Goal: Task Accomplishment & Management: Complete application form

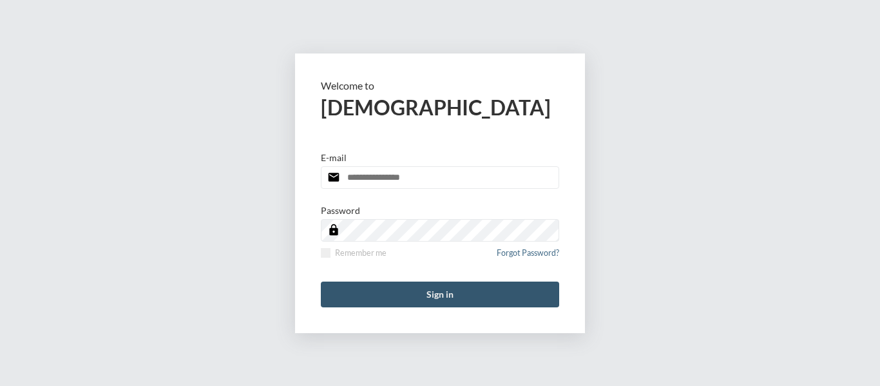
type input "**********"
click at [432, 295] on button "Sign in" at bounding box center [440, 295] width 238 height 26
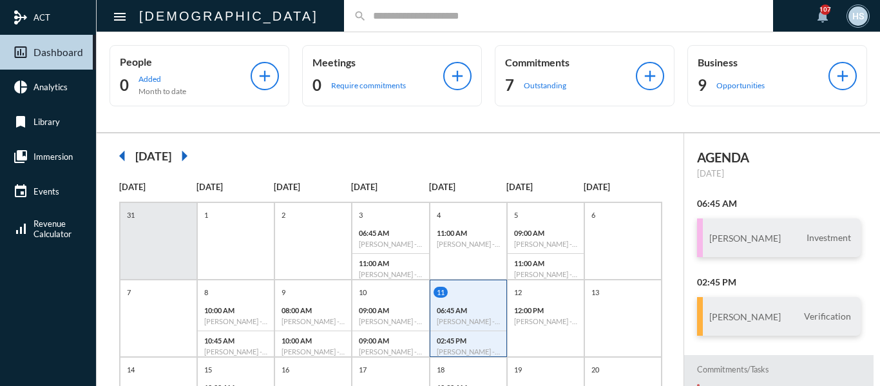
click at [367, 18] on input "text" at bounding box center [565, 15] width 397 height 11
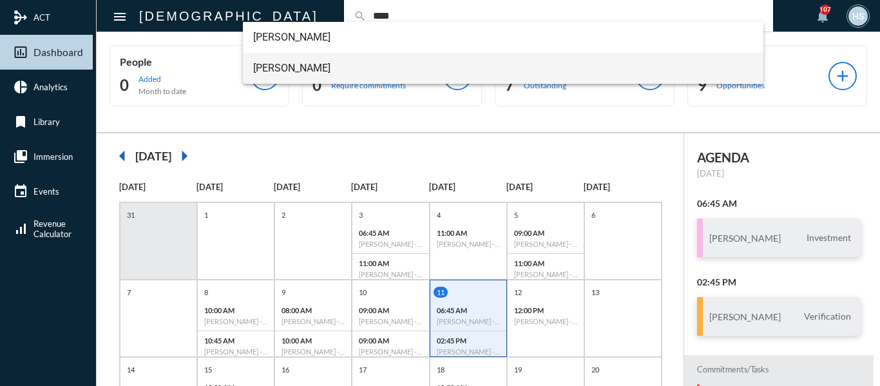
type input "****"
click at [292, 66] on span "Trent Baar" at bounding box center [503, 68] width 501 height 31
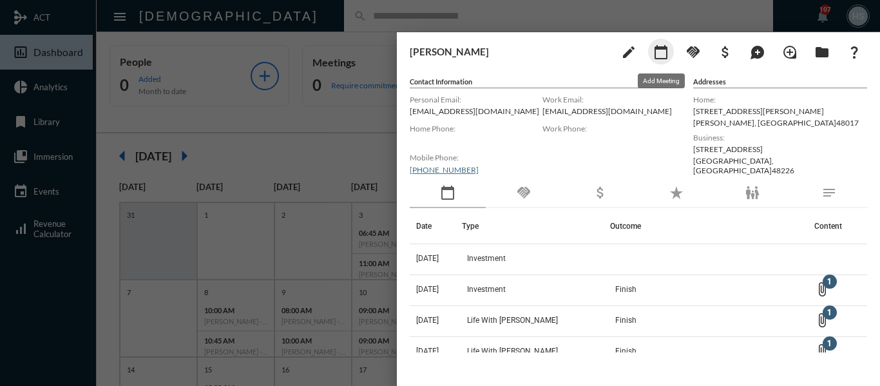
click at [666, 52] on mat-icon "calendar_today" at bounding box center [660, 51] width 15 height 15
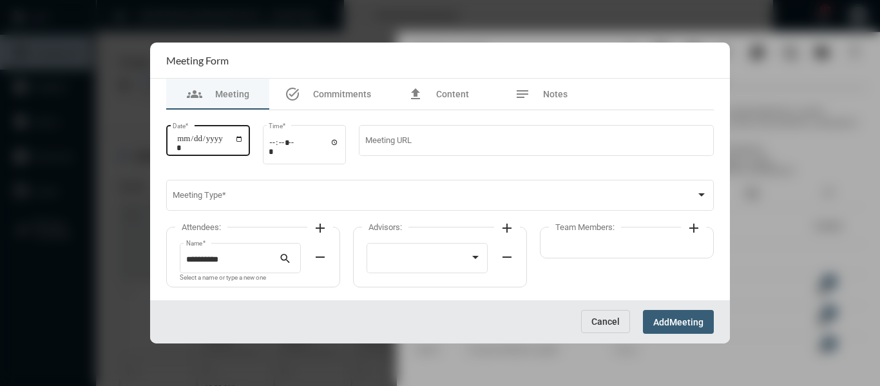
click at [244, 141] on input "Date *" at bounding box center [210, 143] width 67 height 18
type input "**********"
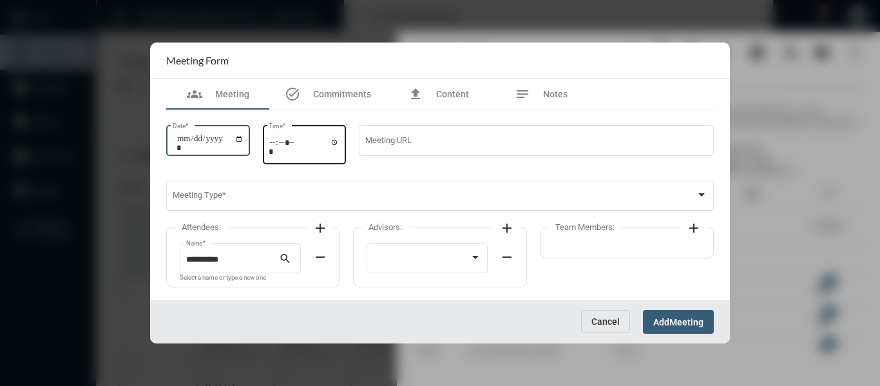
click at [340, 144] on input "Time *" at bounding box center [304, 146] width 71 height 19
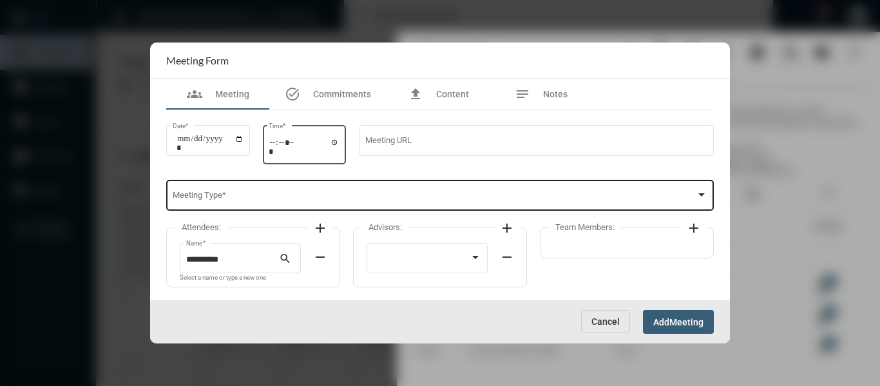
type input "*****"
click at [449, 193] on span at bounding box center [435, 198] width 524 height 10
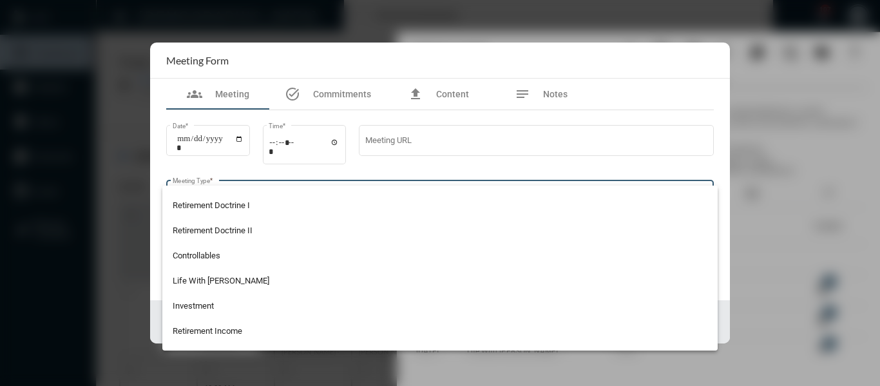
scroll to position [193, 0]
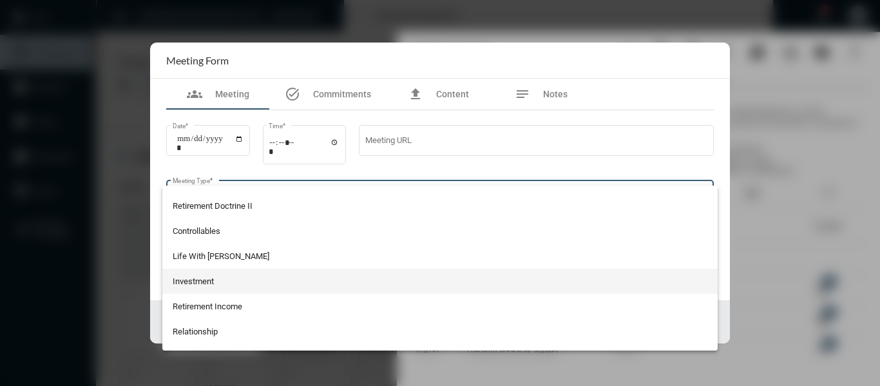
click at [207, 276] on span "Investment" at bounding box center [440, 281] width 535 height 25
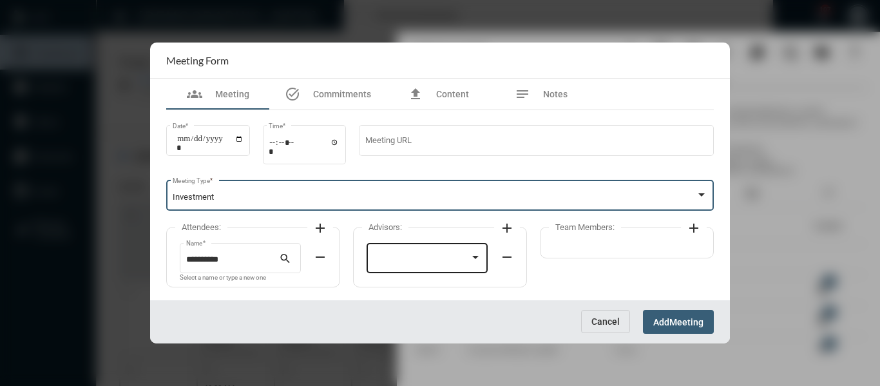
click at [444, 264] on div at bounding box center [421, 260] width 97 height 10
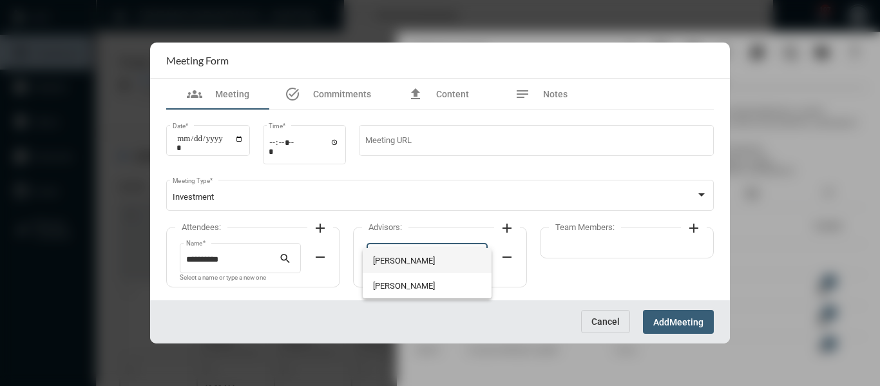
click at [422, 264] on span "[PERSON_NAME]" at bounding box center [427, 260] width 109 height 25
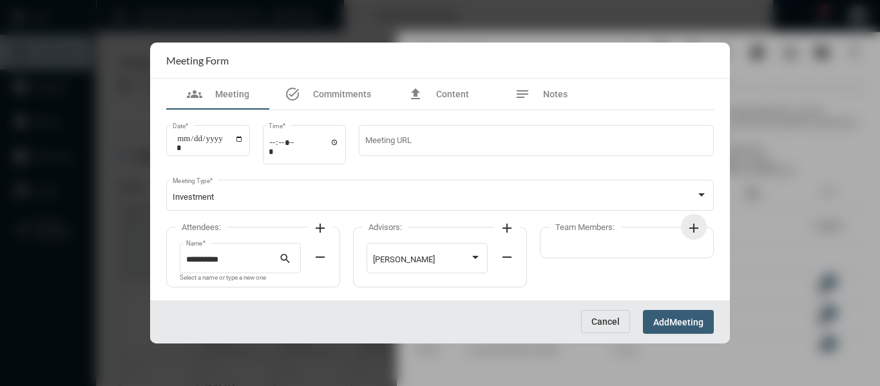
drag, startPoint x: 693, startPoint y: 228, endPoint x: 667, endPoint y: 236, distance: 27.5
click at [693, 228] on mat-icon "add" at bounding box center [693, 227] width 15 height 15
click at [631, 262] on div at bounding box center [608, 260] width 97 height 10
click at [589, 260] on span "[PERSON_NAME]" at bounding box center [614, 260] width 109 height 25
click at [694, 324] on span "Meeting" at bounding box center [686, 322] width 34 height 10
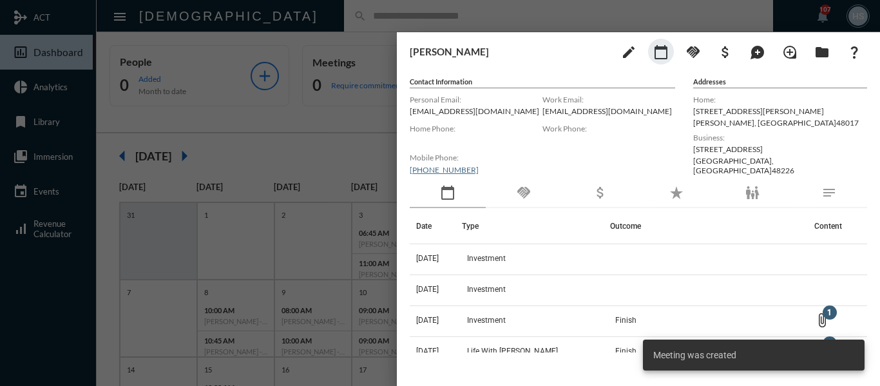
click at [279, 122] on div at bounding box center [440, 193] width 880 height 386
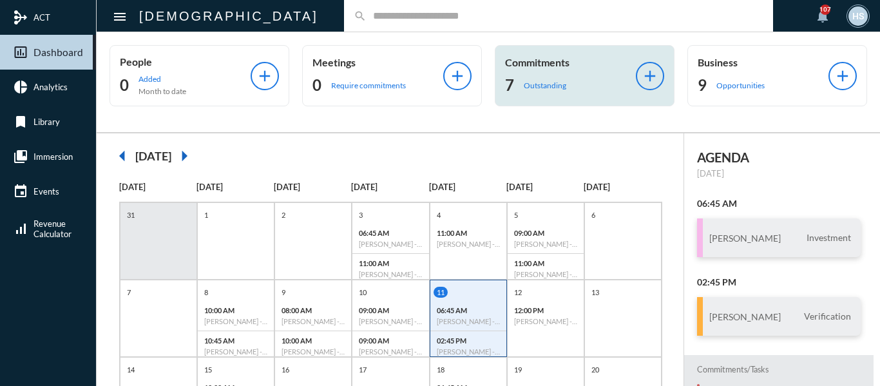
click at [535, 83] on p "Outstanding" at bounding box center [545, 86] width 43 height 10
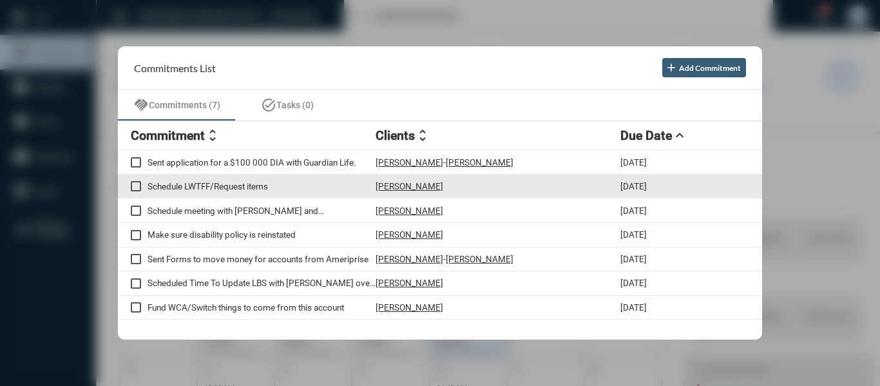
click at [261, 184] on p "Schedule LWTFF/Request items" at bounding box center [262, 186] width 228 height 10
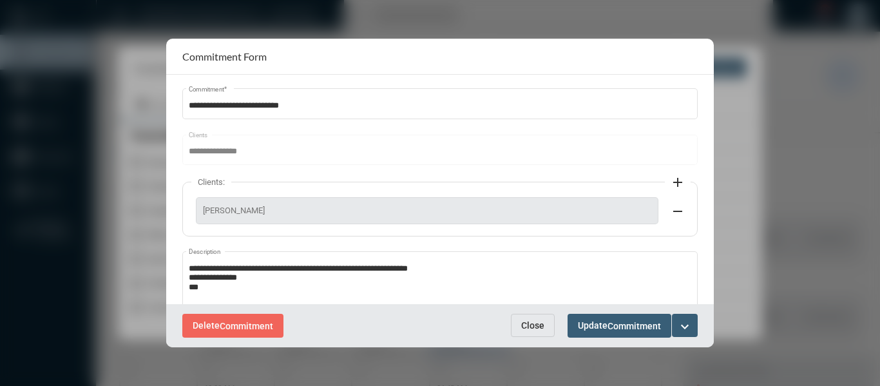
scroll to position [64, 0]
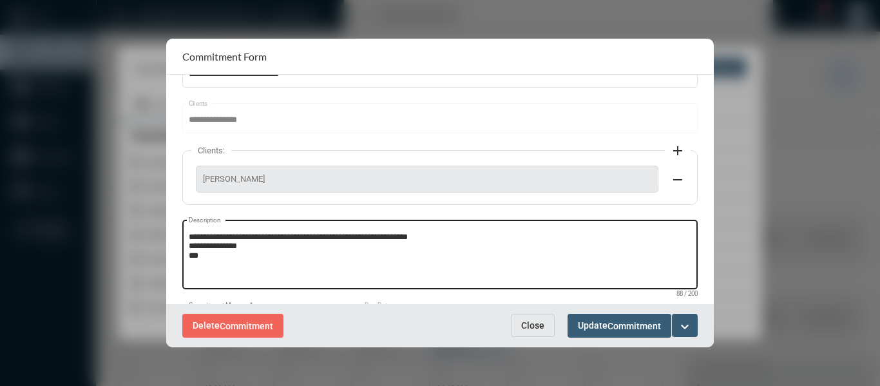
click at [221, 257] on textarea "**********" at bounding box center [440, 256] width 503 height 51
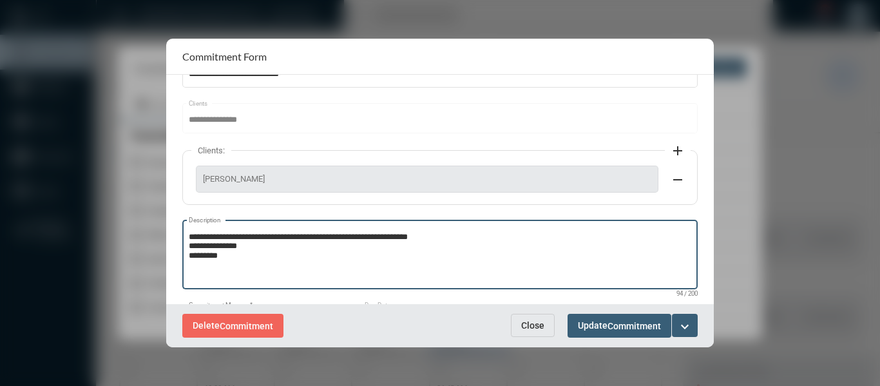
type textarea "**********"
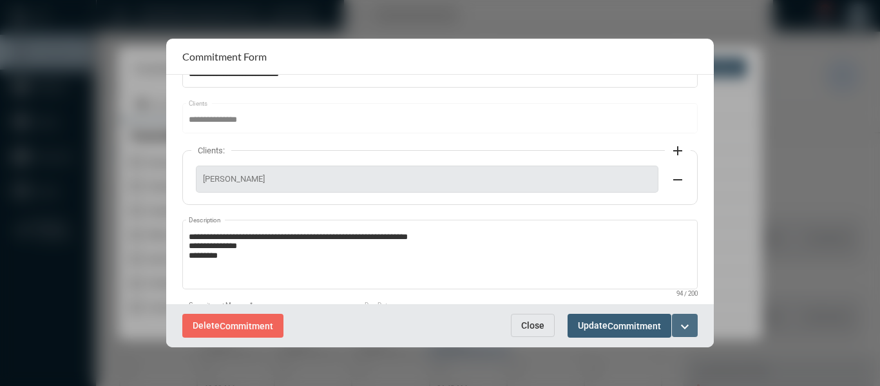
click at [686, 324] on mat-icon "expand_more" at bounding box center [684, 326] width 15 height 15
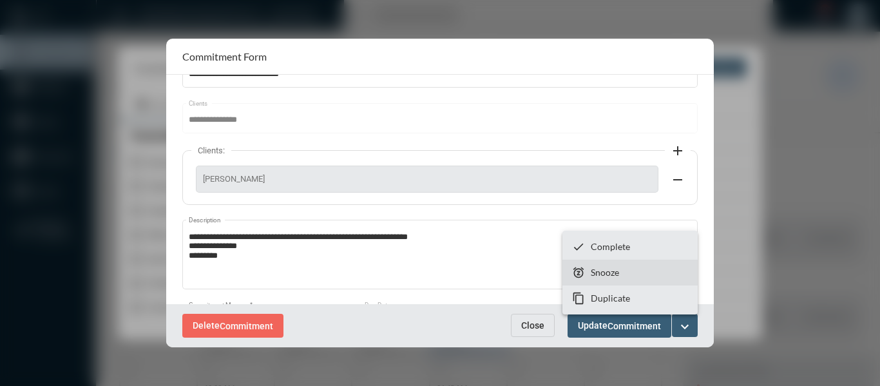
click at [612, 273] on p "Snooze" at bounding box center [605, 272] width 28 height 11
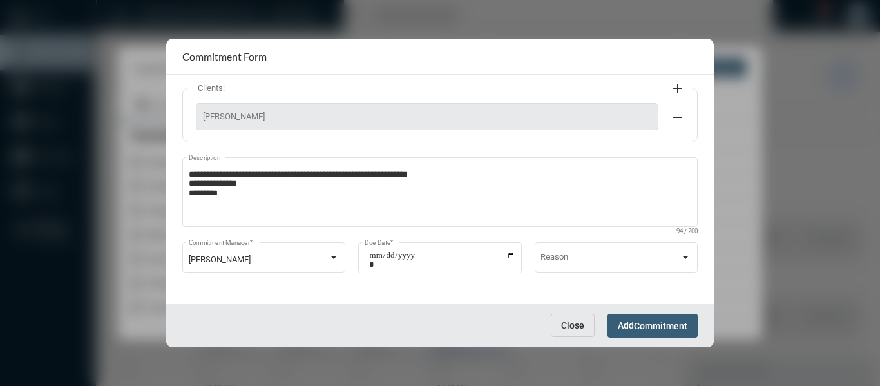
scroll to position [128, 0]
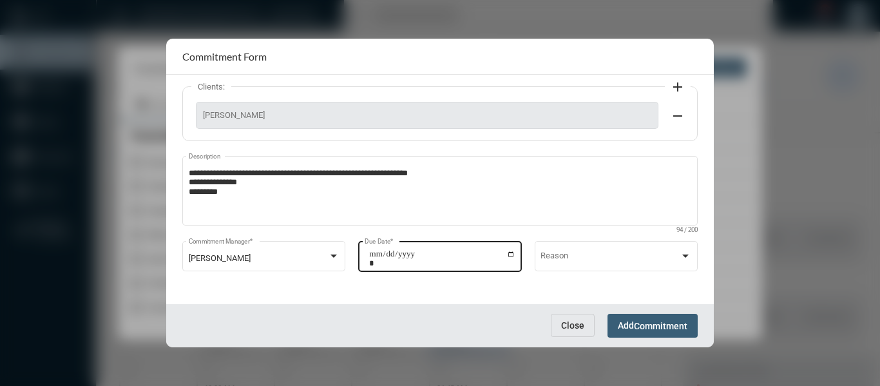
click at [508, 253] on input "**********" at bounding box center [442, 258] width 146 height 18
type input "**********"
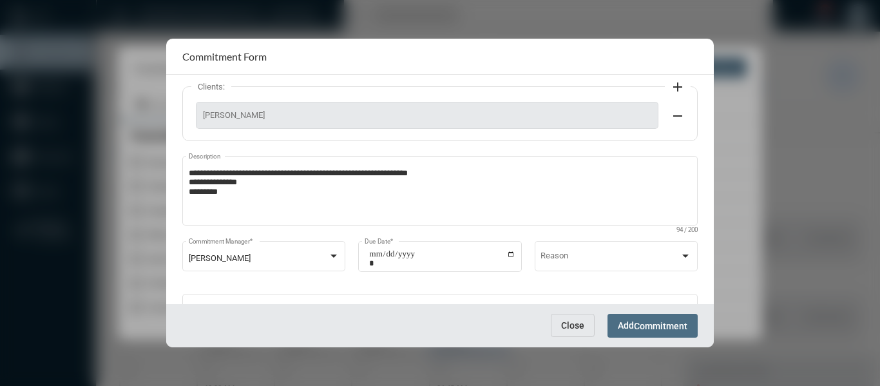
click at [671, 322] on span "Commitment" at bounding box center [660, 326] width 53 height 10
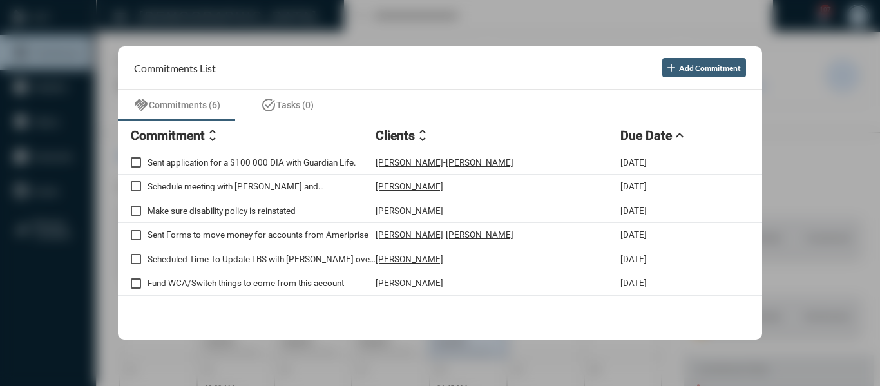
click at [410, 20] on div at bounding box center [440, 193] width 880 height 386
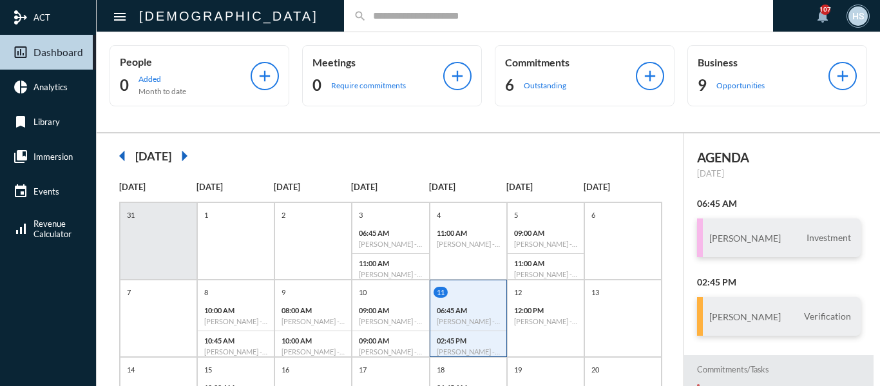
click at [367, 14] on input "text" at bounding box center [565, 15] width 397 height 11
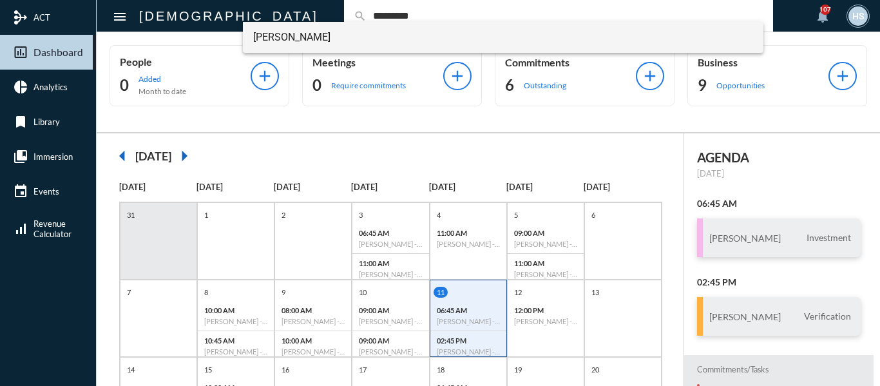
type input "*********"
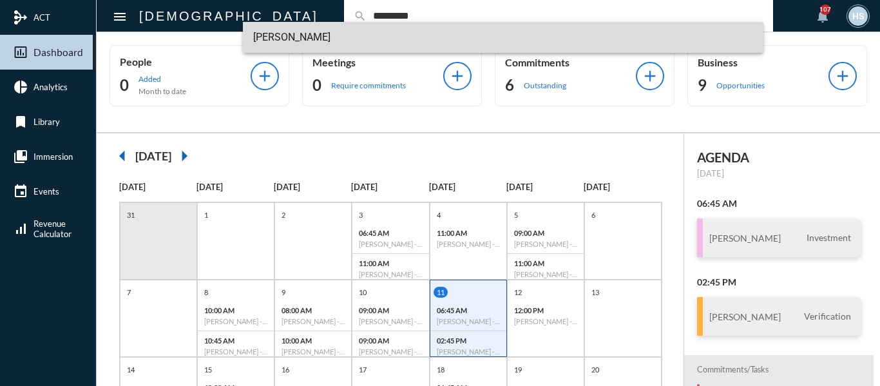
click at [283, 34] on span "Anna Dunn" at bounding box center [503, 37] width 501 height 31
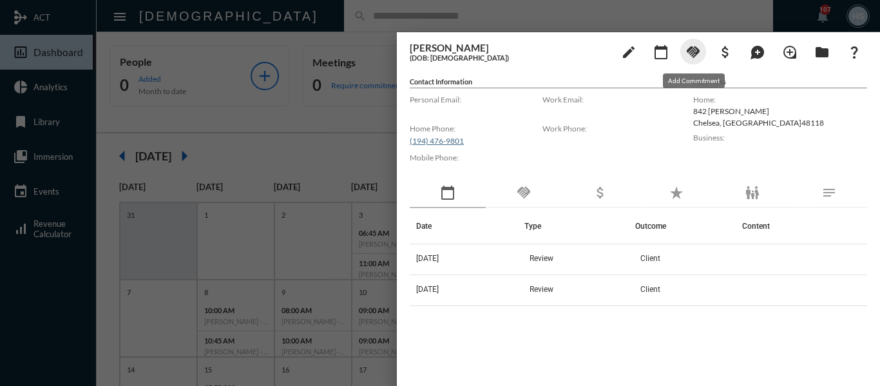
click at [695, 52] on mat-icon "handshake" at bounding box center [693, 51] width 15 height 15
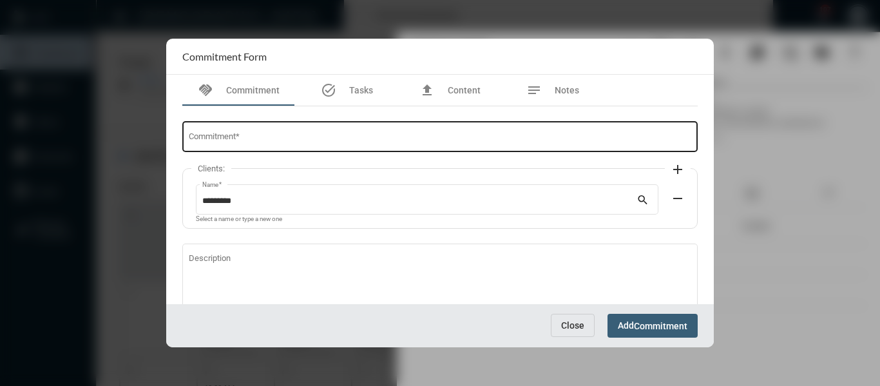
click at [307, 128] on div "Commitment *" at bounding box center [440, 135] width 503 height 33
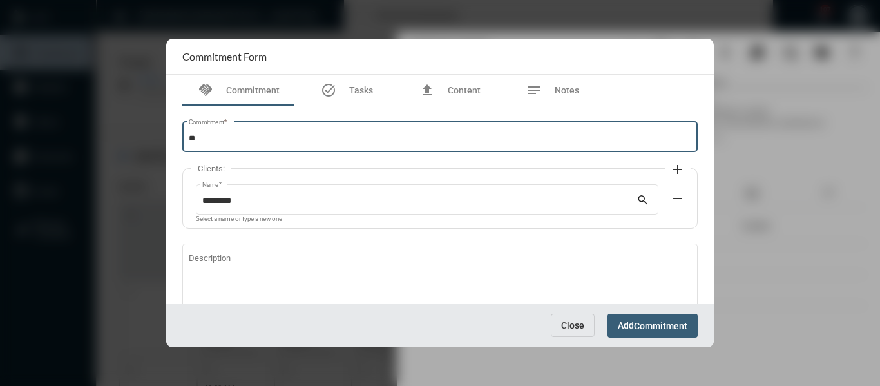
type input "*"
click at [202, 139] on input "**********" at bounding box center [440, 139] width 503 height 10
click at [298, 139] on input "**********" at bounding box center [440, 139] width 503 height 10
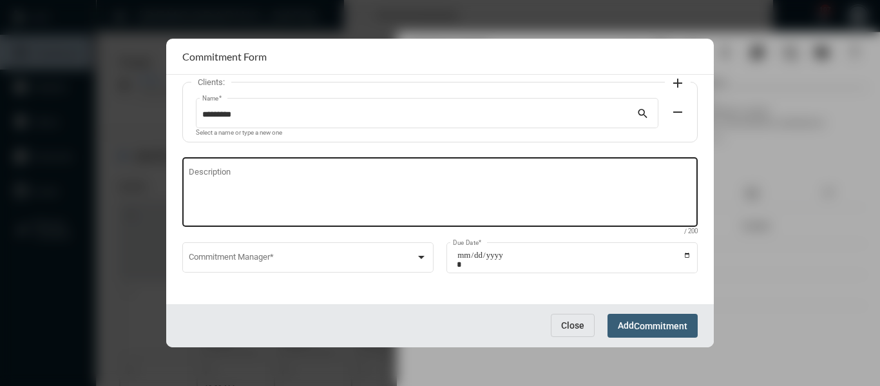
scroll to position [88, 0]
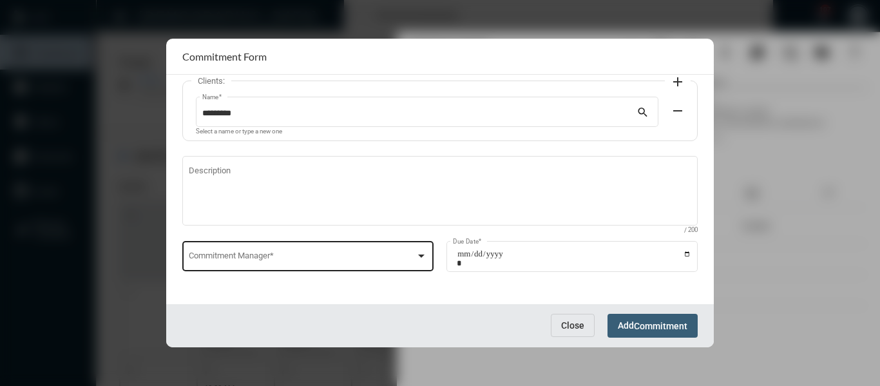
type input "**********"
click at [421, 253] on div at bounding box center [422, 256] width 12 height 10
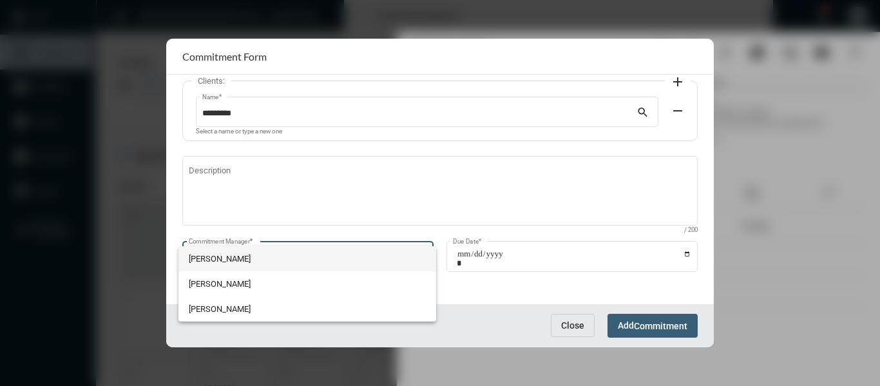
click at [237, 255] on span "[PERSON_NAME]" at bounding box center [307, 258] width 237 height 25
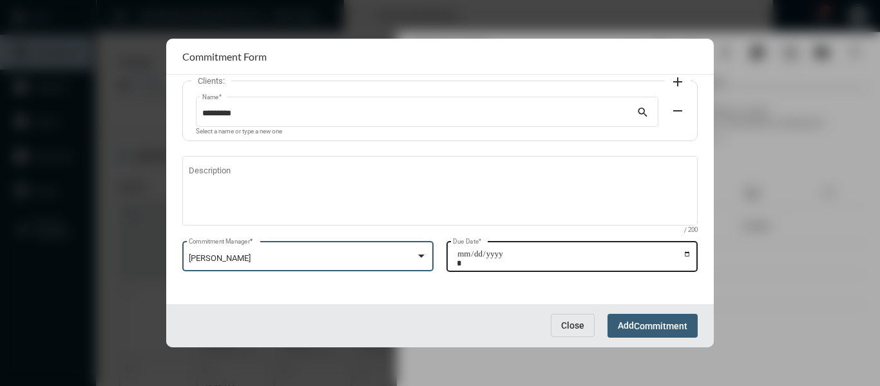
click at [457, 255] on input "Due Date *" at bounding box center [574, 258] width 235 height 18
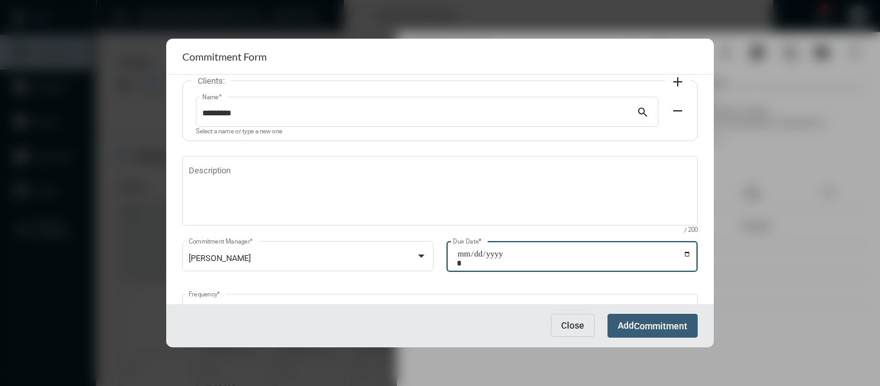
type input "**********"
click at [669, 324] on span "Commitment" at bounding box center [660, 326] width 53 height 10
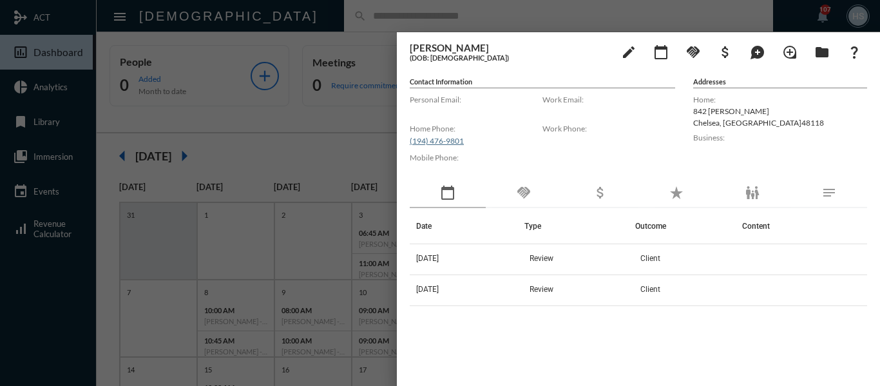
click at [323, 127] on div at bounding box center [440, 193] width 880 height 386
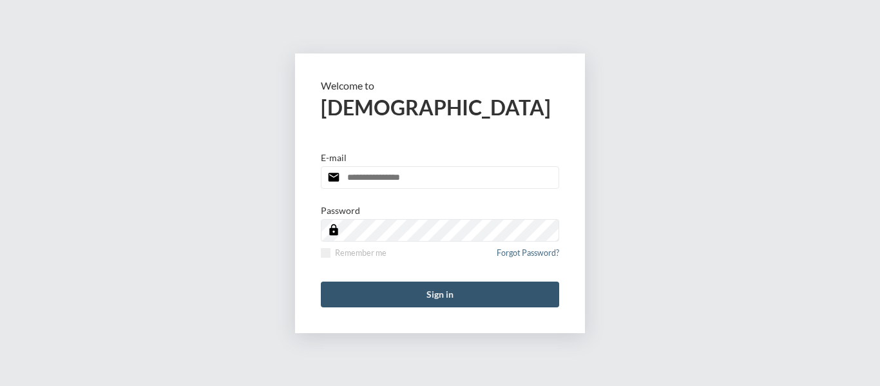
type input "**********"
click at [442, 295] on button "Sign in" at bounding box center [440, 295] width 238 height 26
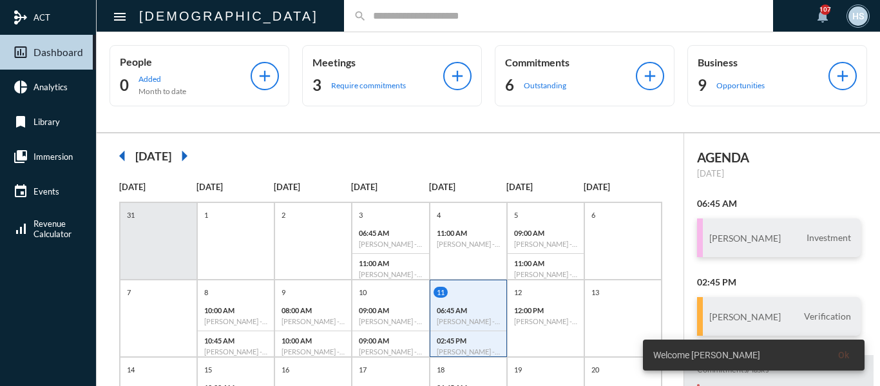
click at [371, 18] on input "text" at bounding box center [565, 15] width 397 height 11
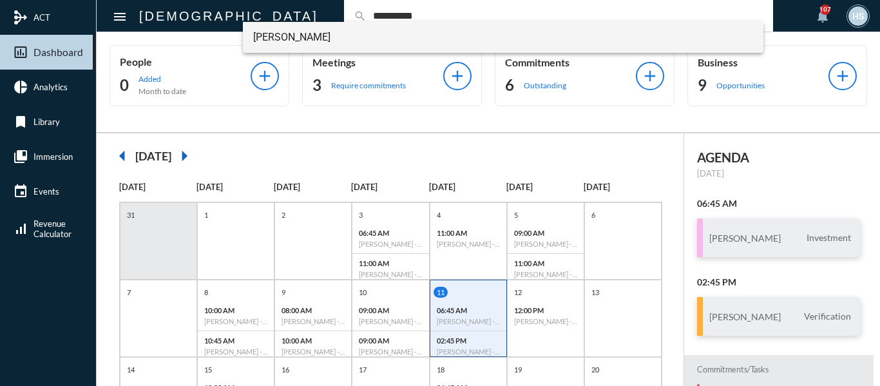
type input "**********"
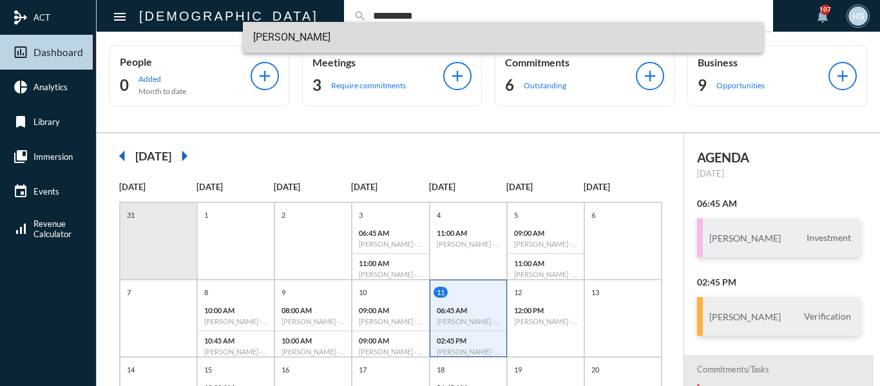
click at [282, 34] on span "[PERSON_NAME]" at bounding box center [503, 37] width 501 height 31
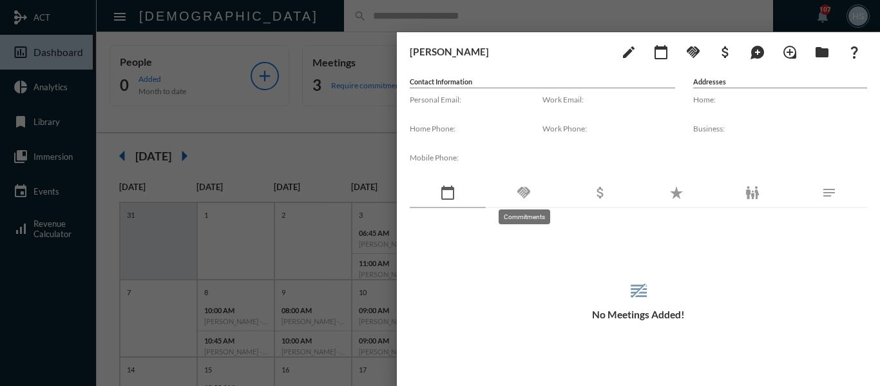
click at [527, 193] on mat-icon "handshake" at bounding box center [523, 192] width 15 height 15
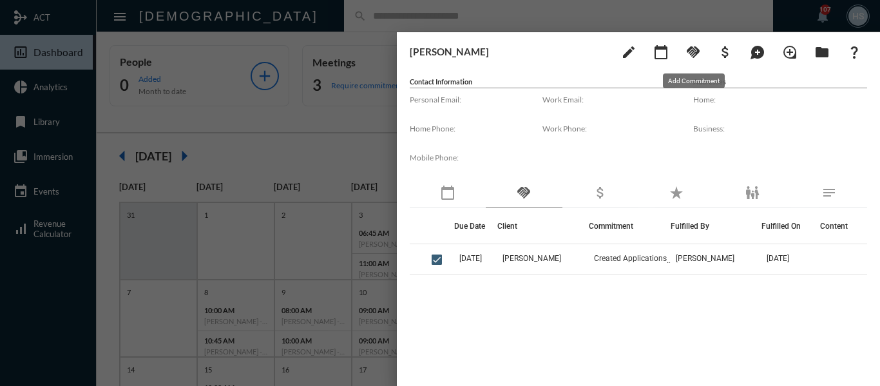
click at [695, 46] on mat-icon "handshake" at bounding box center [693, 51] width 15 height 15
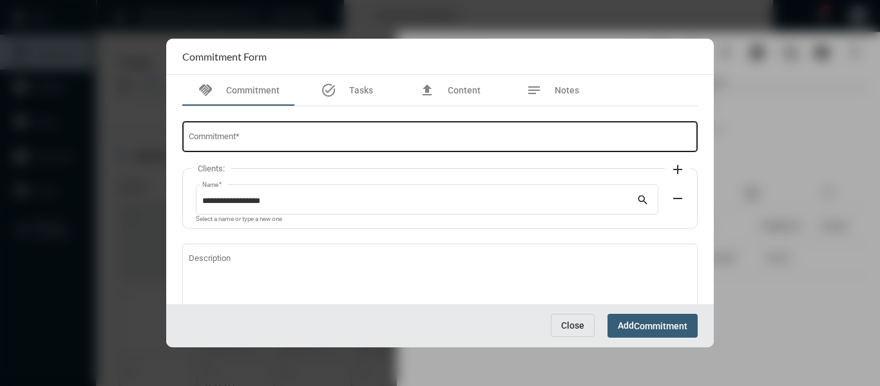
drag, startPoint x: 336, startPoint y: 150, endPoint x: 341, endPoint y: 134, distance: 17.1
click at [336, 149] on div "Commitment *" at bounding box center [440, 135] width 503 height 33
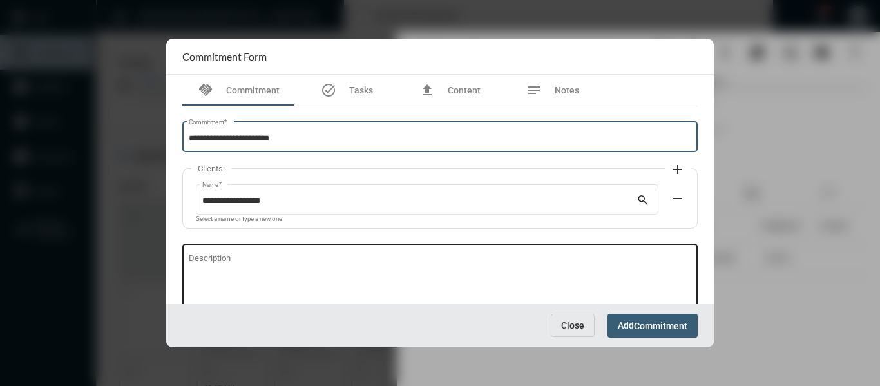
type input "**********"
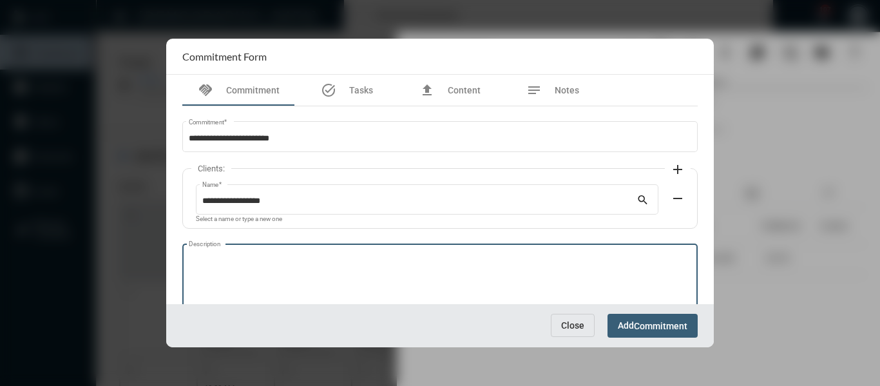
click at [296, 260] on textarea "Description" at bounding box center [440, 280] width 503 height 51
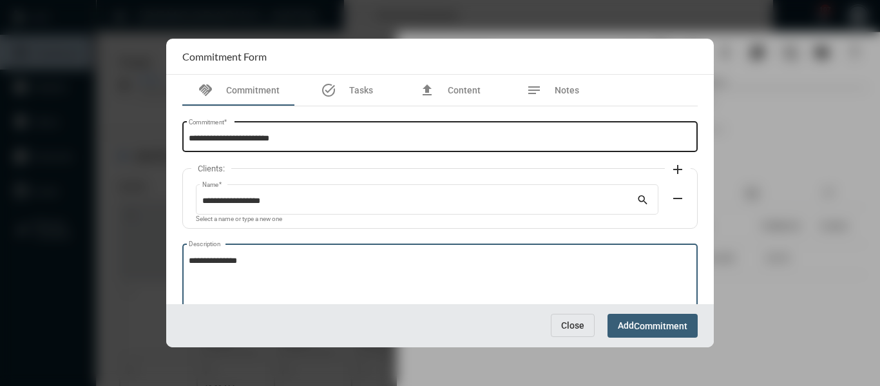
type textarea "**********"
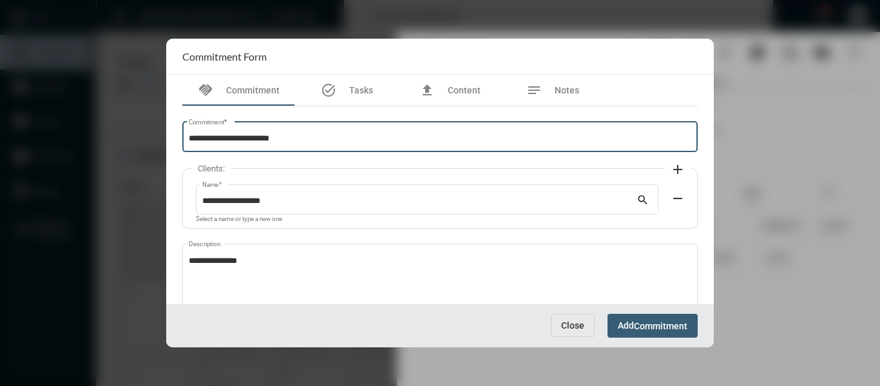
click at [274, 137] on input "**********" at bounding box center [440, 139] width 503 height 10
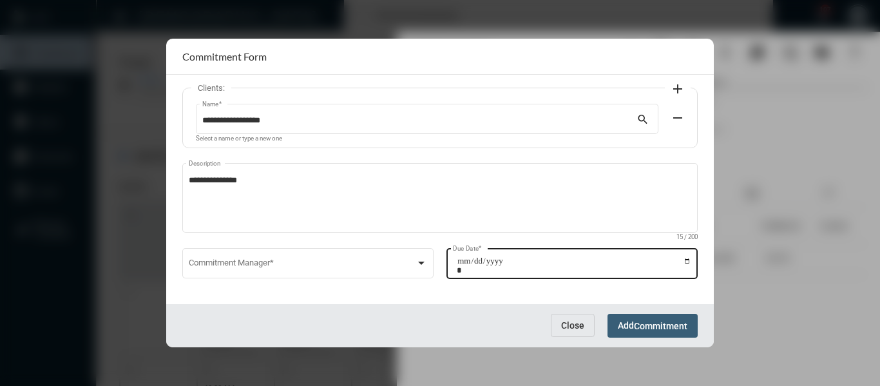
scroll to position [88, 0]
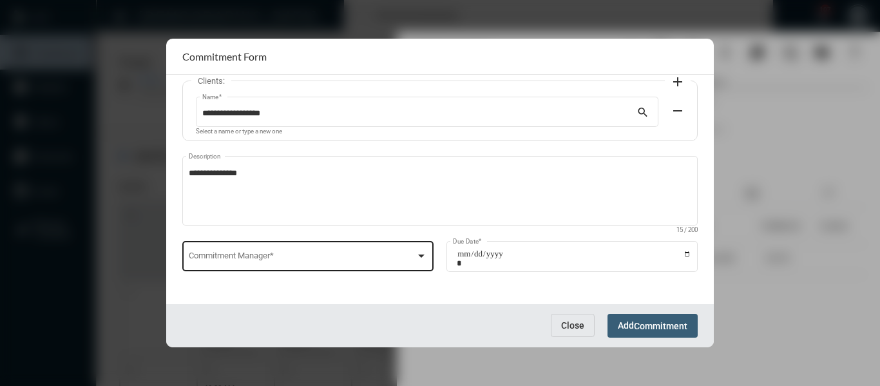
type input "**********"
click at [421, 256] on div at bounding box center [421, 255] width 6 height 3
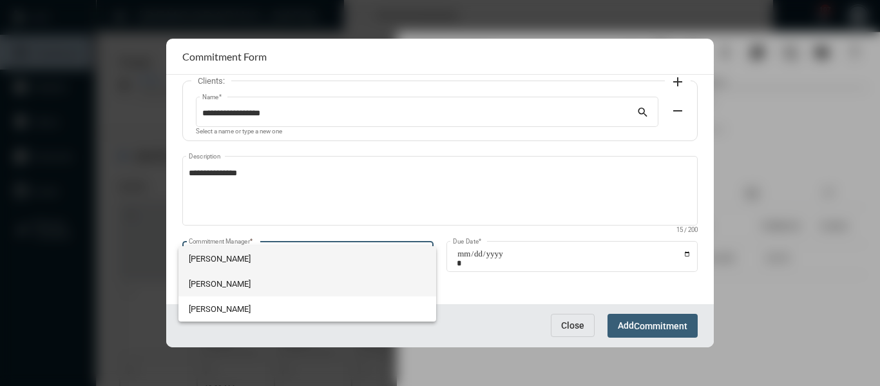
drag, startPoint x: 227, startPoint y: 280, endPoint x: 392, endPoint y: 275, distance: 165.0
click at [229, 280] on span "[PERSON_NAME]" at bounding box center [307, 283] width 237 height 25
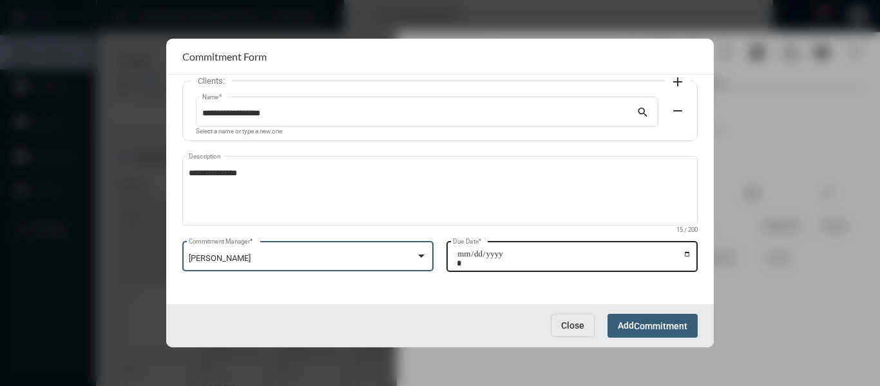
click at [682, 254] on input "Due Date *" at bounding box center [574, 258] width 235 height 18
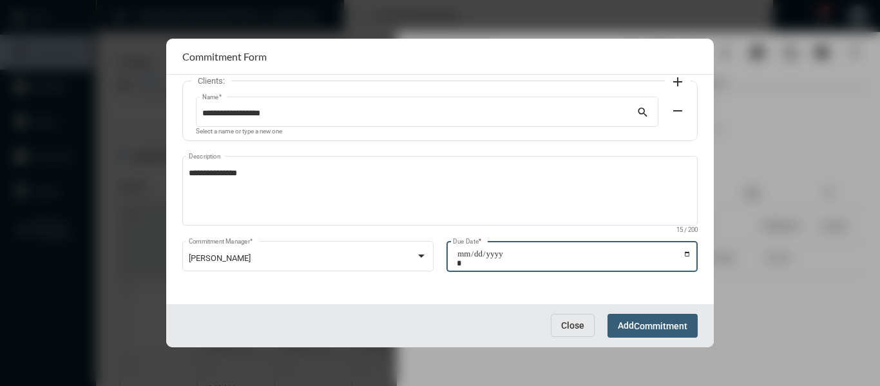
type input "**********"
click at [667, 321] on span "Commitment" at bounding box center [660, 326] width 53 height 10
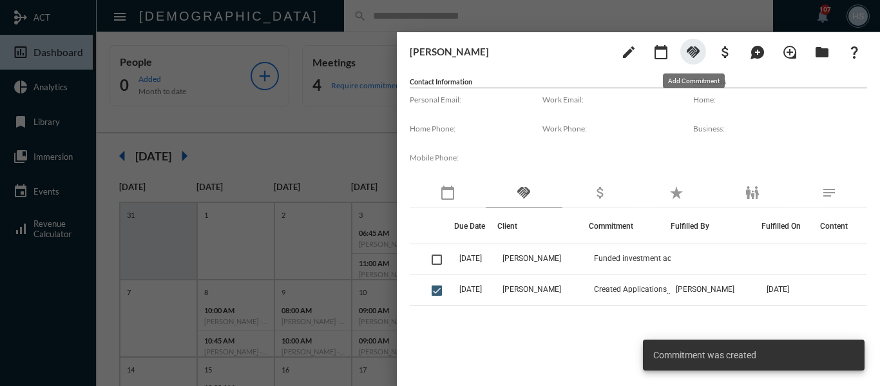
click at [690, 47] on mat-icon "handshake" at bounding box center [693, 51] width 15 height 15
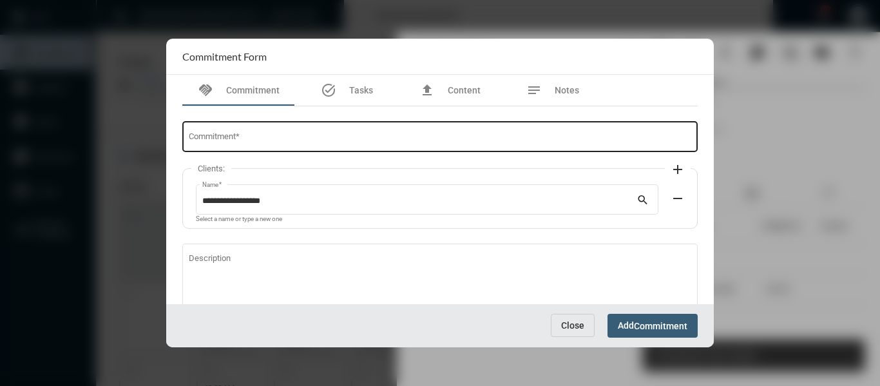
click at [354, 129] on div "Commitment *" at bounding box center [440, 135] width 503 height 33
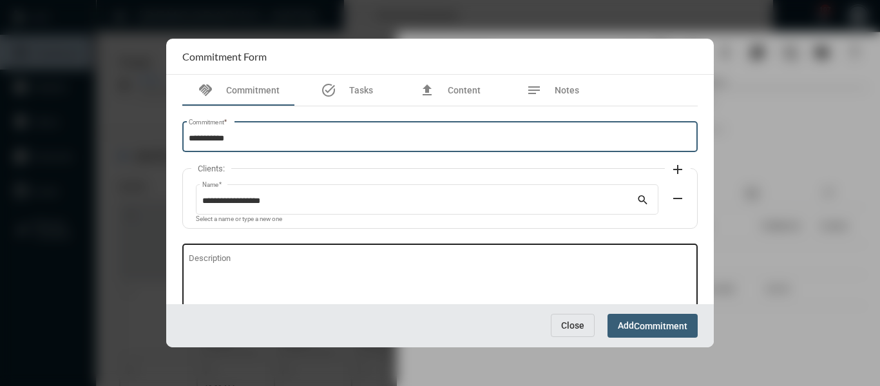
type input "**********"
click at [255, 272] on textarea "Description" at bounding box center [440, 280] width 503 height 51
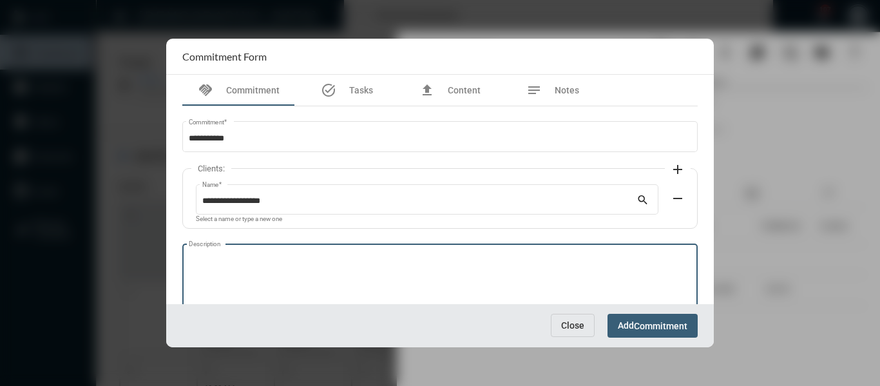
type textarea "*"
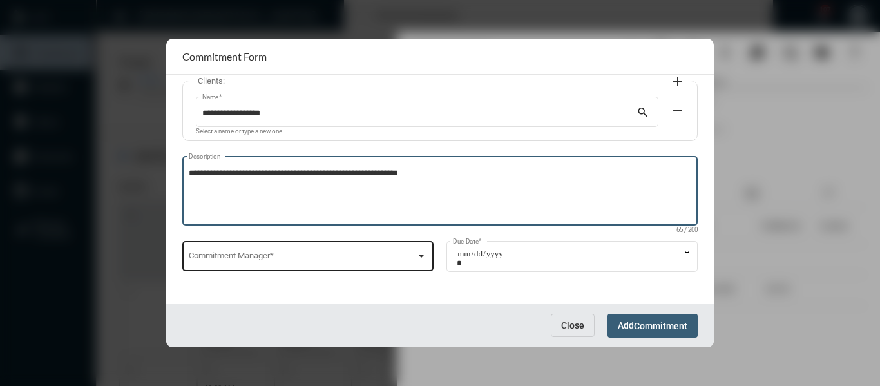
type textarea "**********"
click at [417, 251] on div at bounding box center [422, 256] width 12 height 10
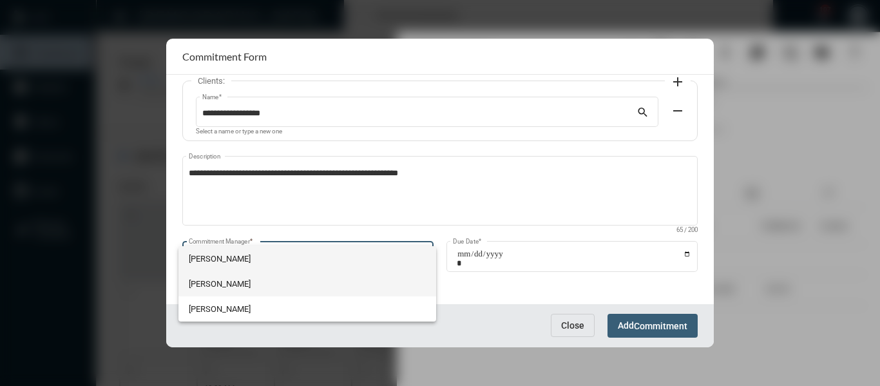
click at [225, 283] on span "[PERSON_NAME]" at bounding box center [307, 283] width 237 height 25
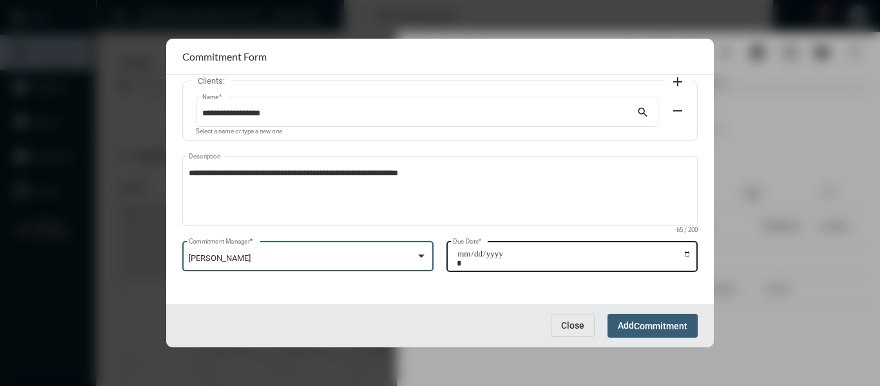
click at [687, 256] on input "Due Date *" at bounding box center [574, 258] width 235 height 18
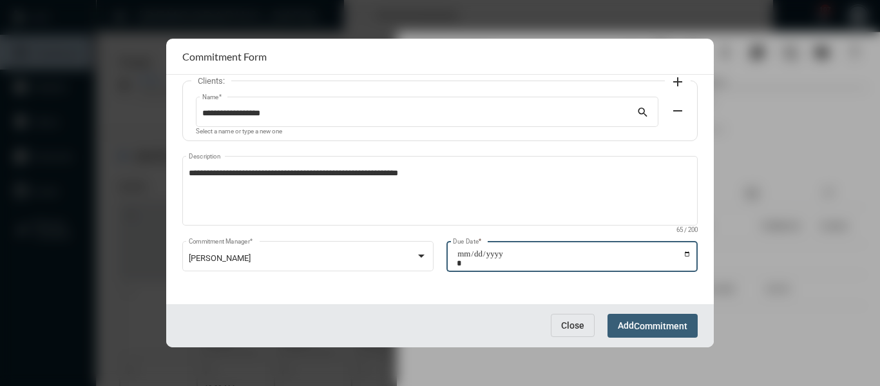
type input "**********"
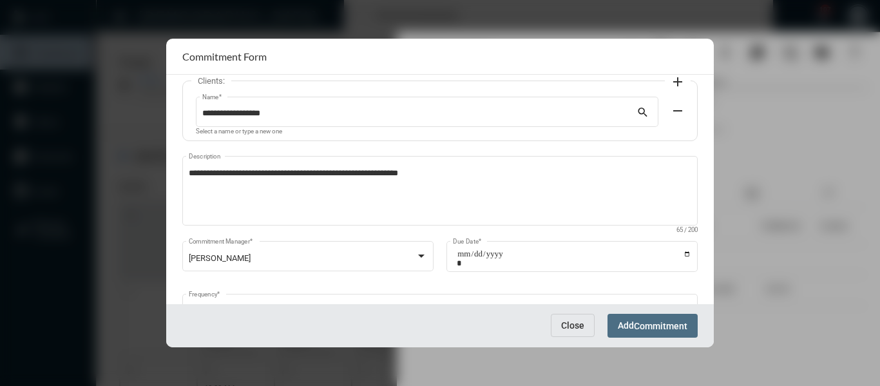
click at [643, 323] on span "Commitment" at bounding box center [660, 326] width 53 height 10
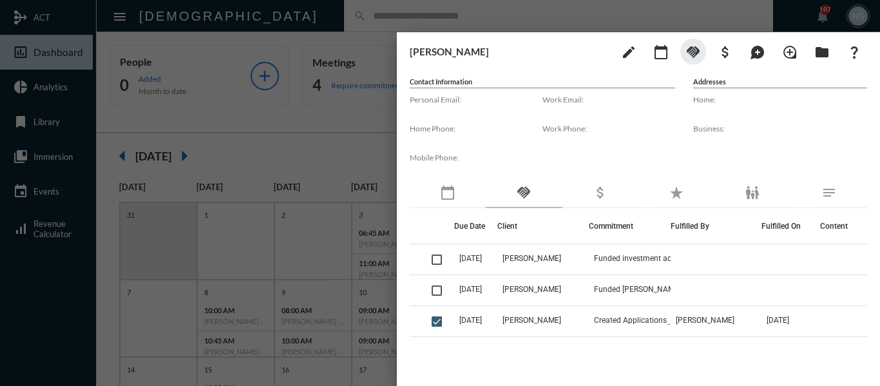
click at [337, 125] on div at bounding box center [440, 193] width 880 height 386
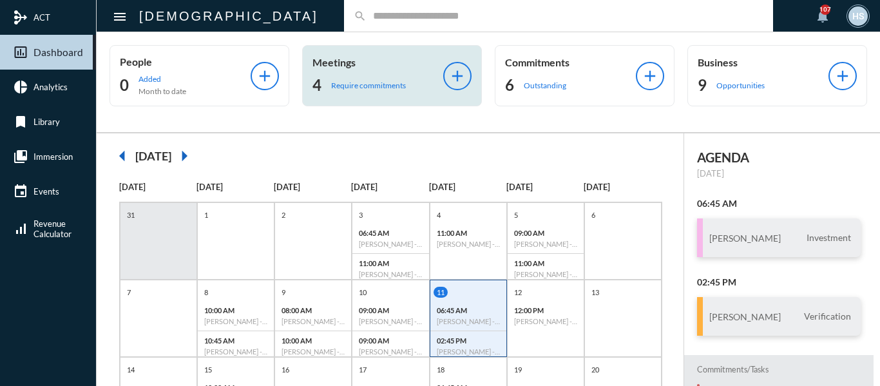
click at [363, 86] on p "Require commitments" at bounding box center [368, 86] width 75 height 10
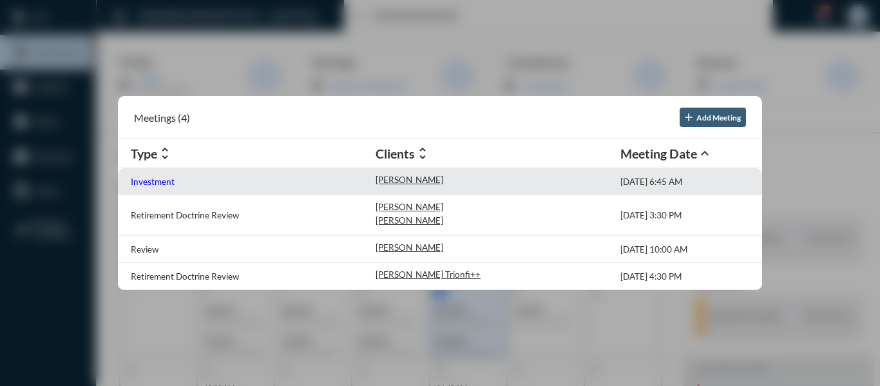
click at [160, 186] on p "Investment" at bounding box center [153, 182] width 44 height 10
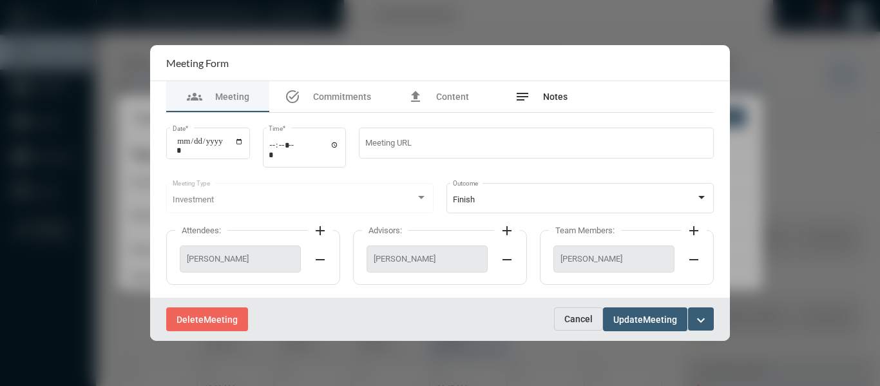
click at [561, 94] on span "Notes" at bounding box center [555, 96] width 24 height 10
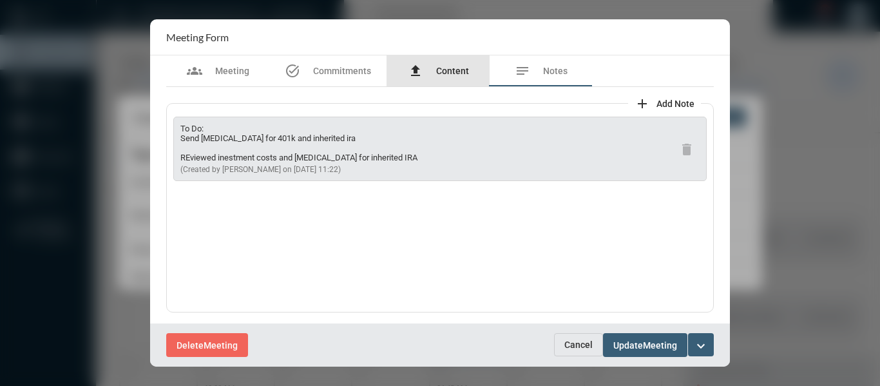
click at [445, 70] on span "Content" at bounding box center [452, 71] width 33 height 10
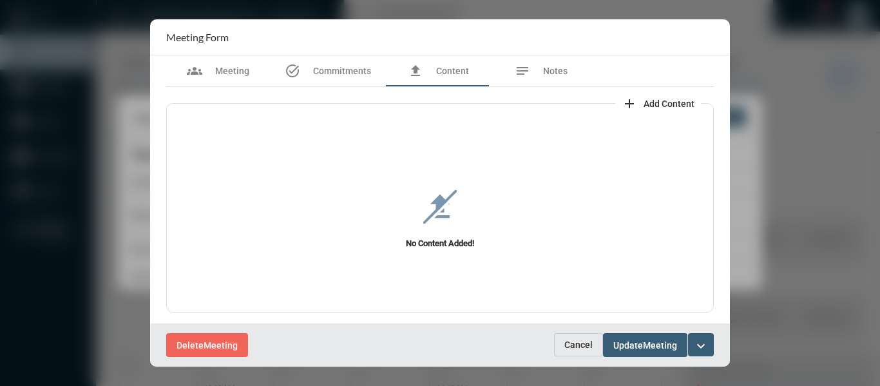
click at [651, 102] on span "Add Content" at bounding box center [669, 104] width 51 height 10
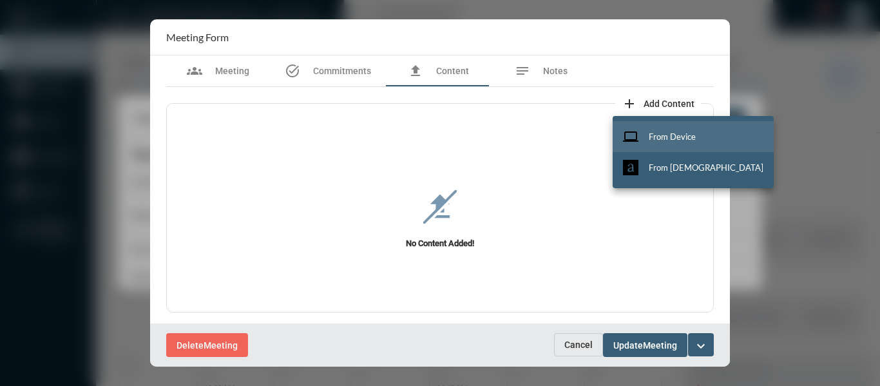
click at [662, 135] on span "From Device" at bounding box center [672, 136] width 47 height 10
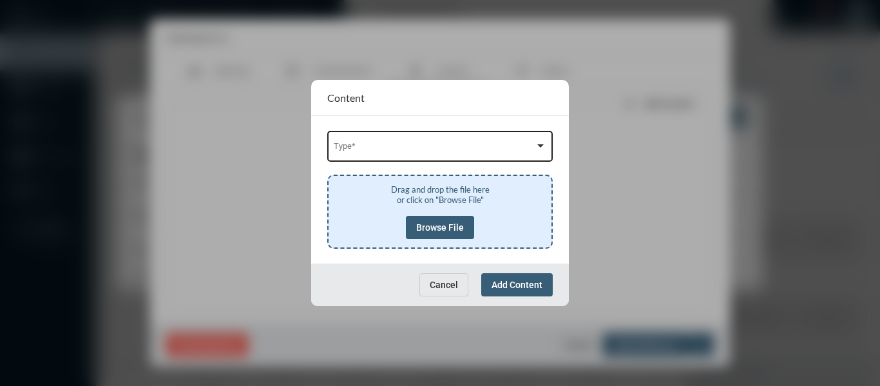
click at [507, 155] on div "Type *" at bounding box center [440, 145] width 213 height 33
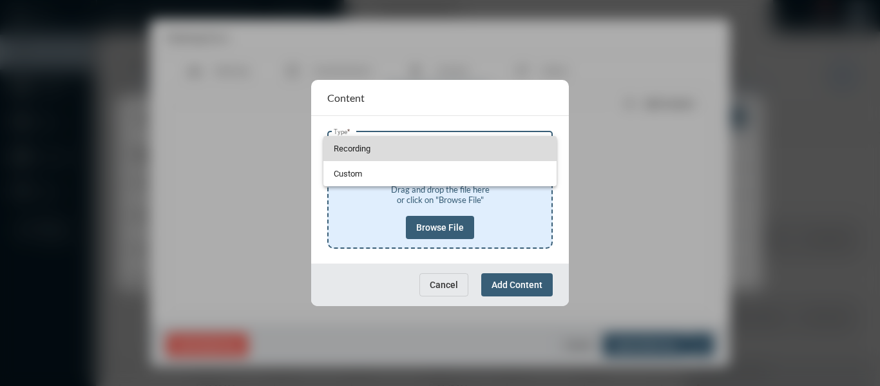
click at [349, 149] on span "Recording" at bounding box center [440, 148] width 213 height 25
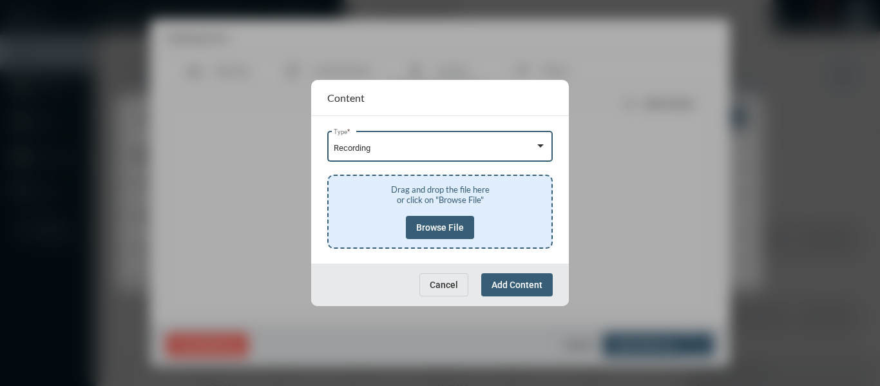
click at [430, 221] on button "Browse File" at bounding box center [440, 227] width 68 height 23
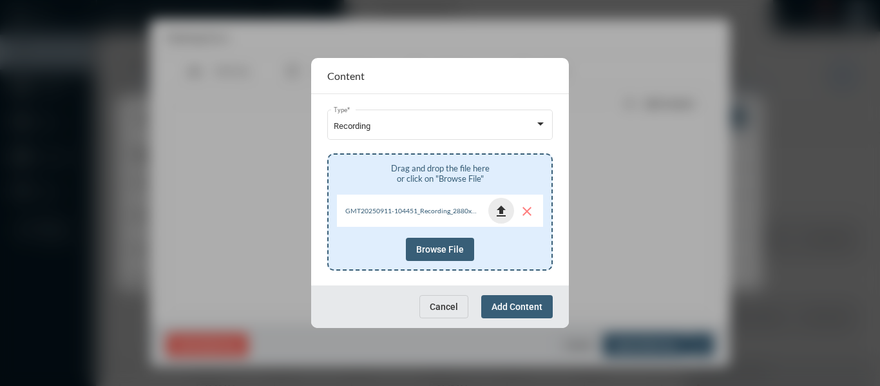
click at [502, 209] on mat-icon "file_upload" at bounding box center [501, 211] width 15 height 15
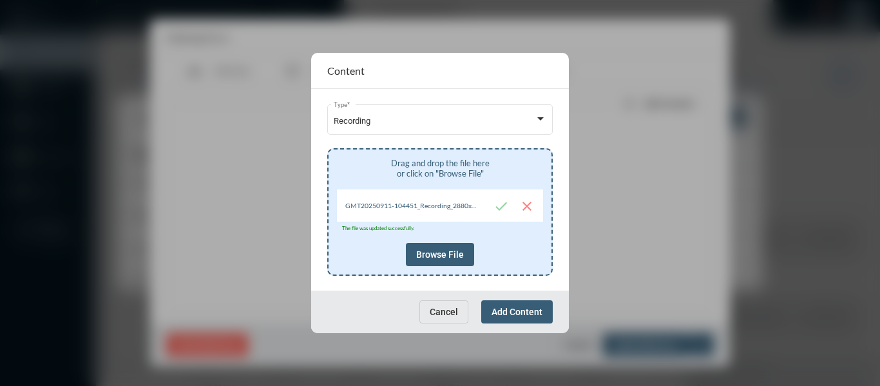
click at [515, 311] on span "Add Content" at bounding box center [517, 312] width 51 height 10
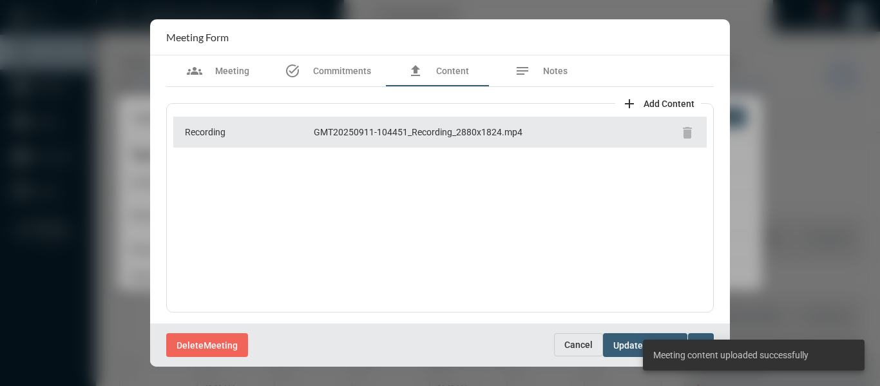
click at [622, 342] on span "Update" at bounding box center [628, 345] width 30 height 10
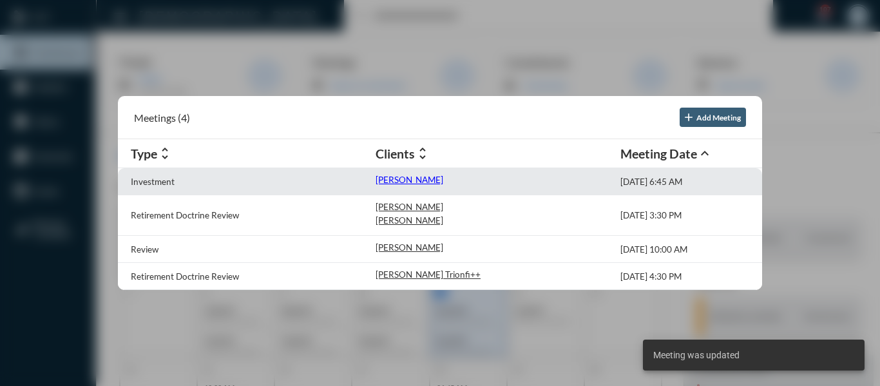
click at [401, 179] on p "[PERSON_NAME]" at bounding box center [410, 180] width 68 height 10
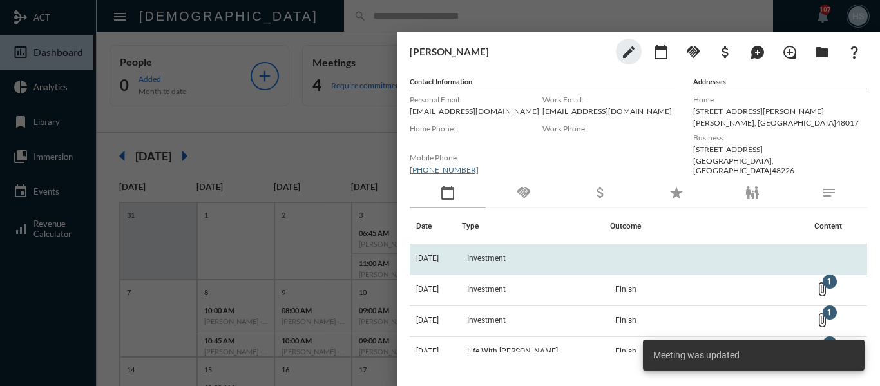
click at [494, 257] on span "Investment" at bounding box center [486, 258] width 39 height 9
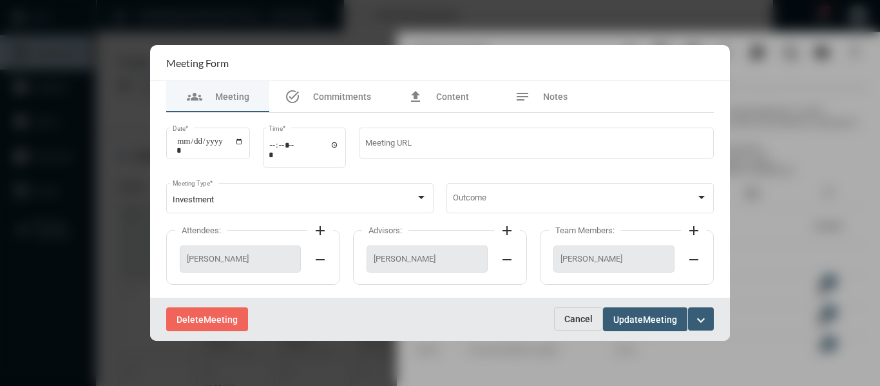
click at [700, 317] on mat-icon "expand_more" at bounding box center [700, 319] width 15 height 15
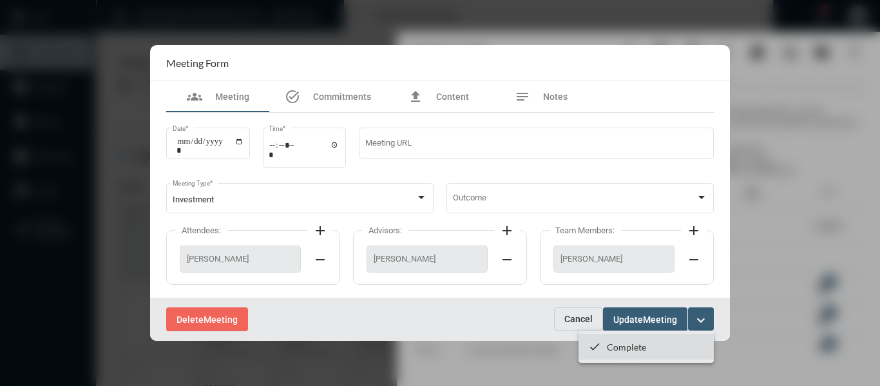
click at [611, 347] on p "Complete" at bounding box center [626, 346] width 39 height 11
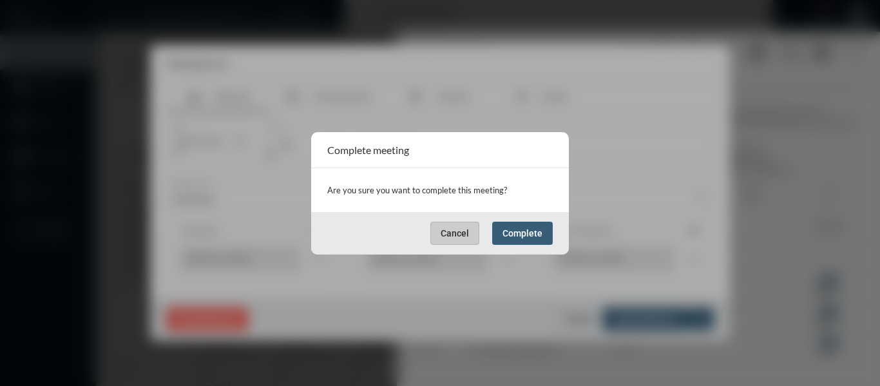
click at [526, 232] on span "Complete" at bounding box center [523, 233] width 40 height 10
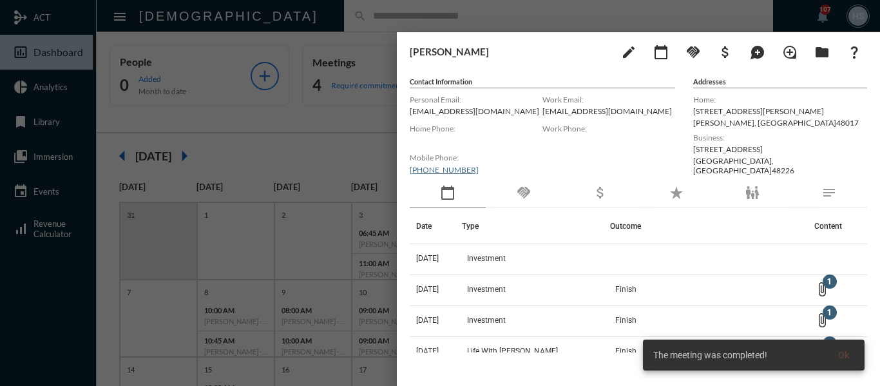
click at [325, 16] on div at bounding box center [440, 193] width 880 height 386
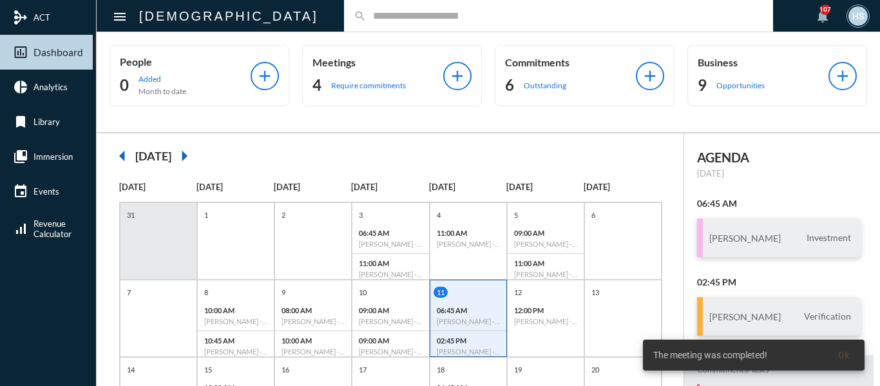
click at [367, 16] on input "text" at bounding box center [565, 15] width 397 height 11
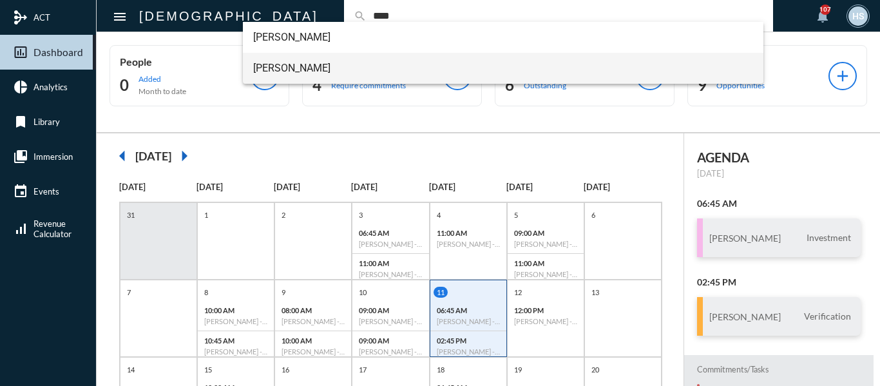
type input "****"
click at [299, 70] on span "[PERSON_NAME]" at bounding box center [503, 68] width 501 height 31
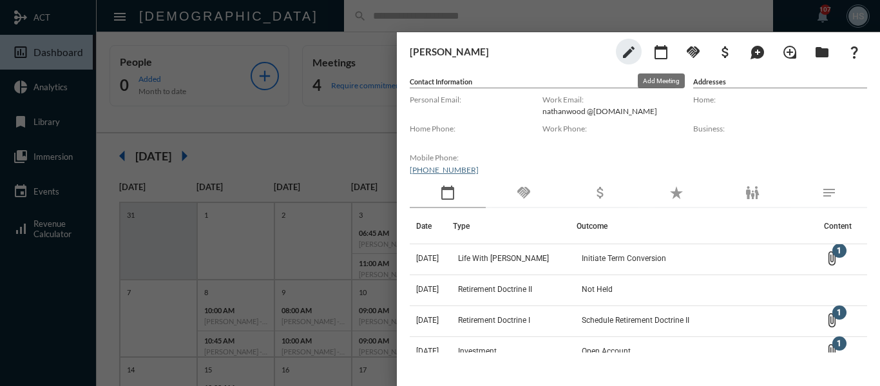
click at [659, 54] on mat-icon "calendar_today" at bounding box center [660, 51] width 15 height 15
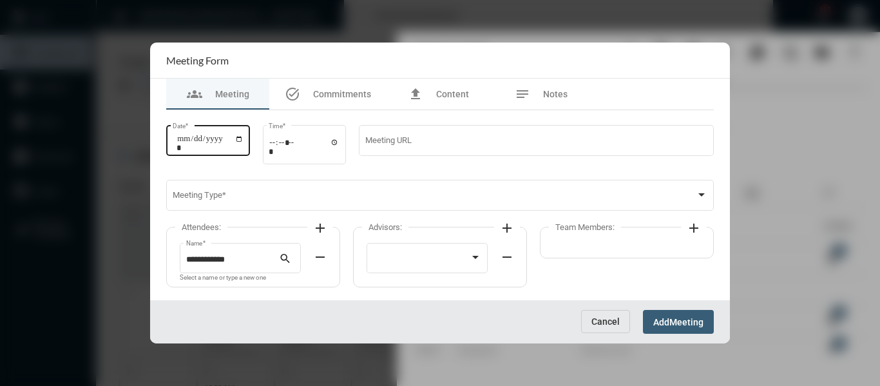
click at [244, 135] on input "Date *" at bounding box center [210, 143] width 67 height 18
type input "**********"
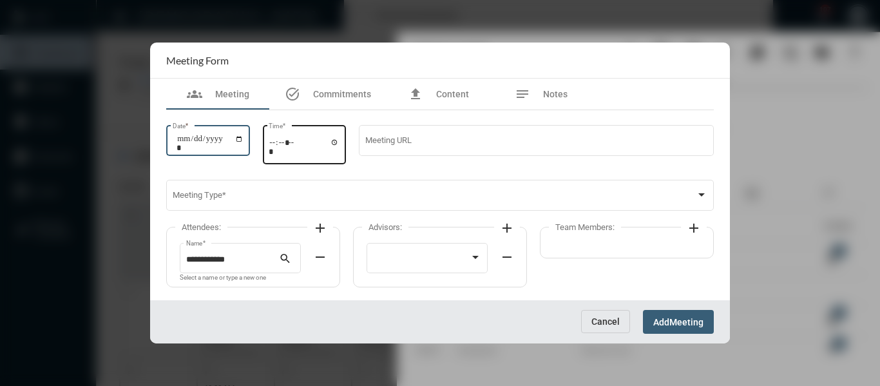
click at [340, 142] on input "Time *" at bounding box center [304, 146] width 71 height 19
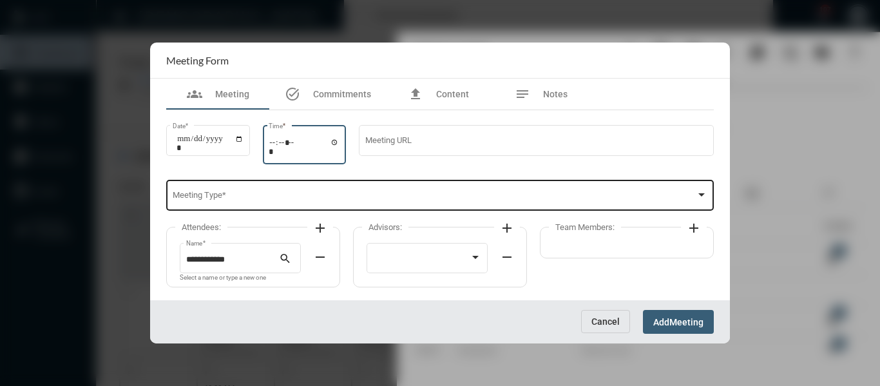
type input "*****"
click at [450, 197] on span at bounding box center [435, 198] width 524 height 10
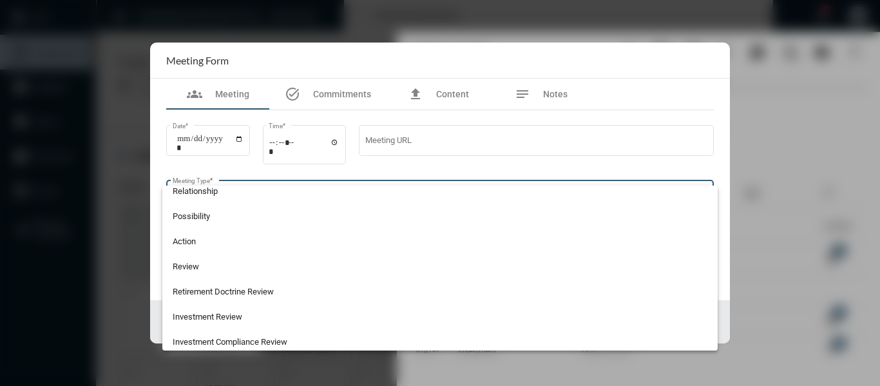
scroll to position [338, 0]
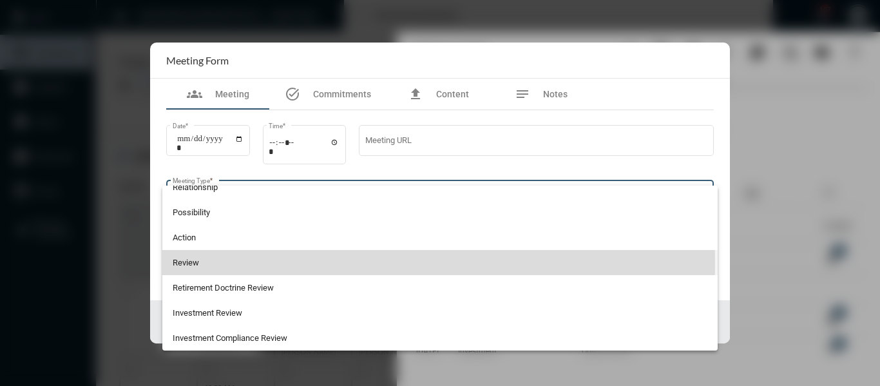
click at [187, 261] on span "Review" at bounding box center [440, 262] width 535 height 25
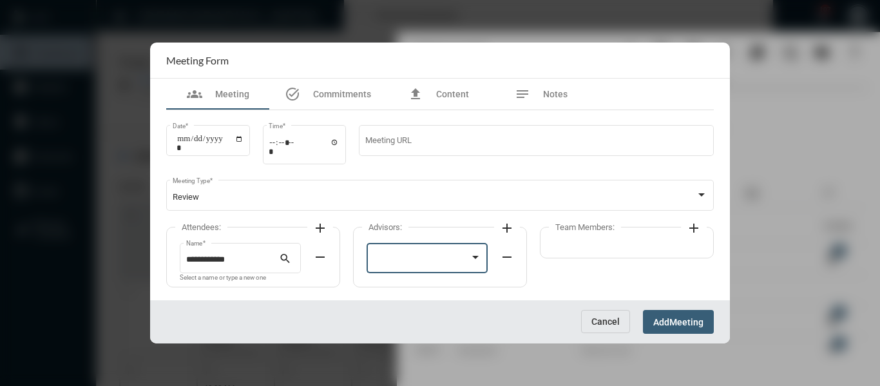
click at [414, 259] on div at bounding box center [421, 260] width 97 height 10
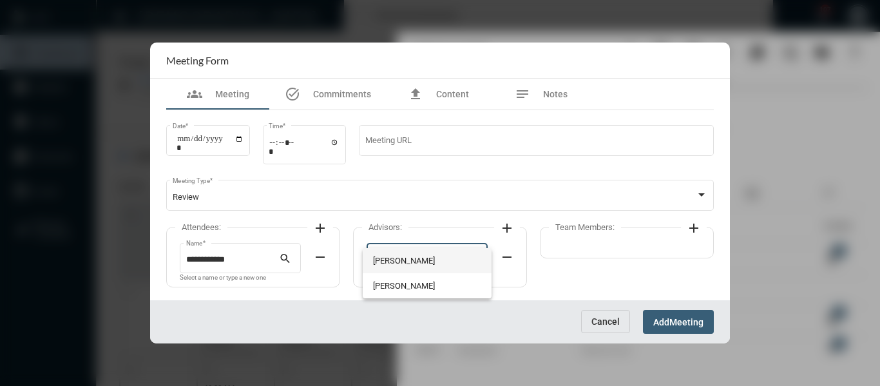
click at [404, 260] on span "[PERSON_NAME]" at bounding box center [427, 260] width 109 height 25
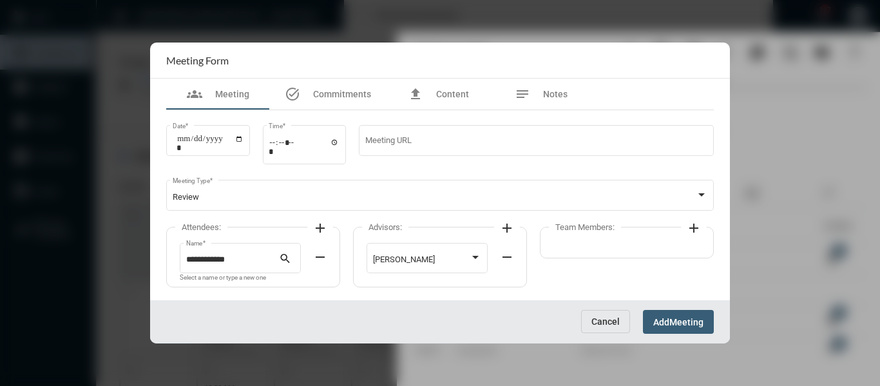
click at [702, 225] on button "add" at bounding box center [694, 227] width 26 height 26
click at [639, 262] on div at bounding box center [608, 260] width 97 height 10
click at [586, 262] on span "[PERSON_NAME]" at bounding box center [614, 260] width 109 height 25
click at [691, 318] on span "Meeting" at bounding box center [686, 322] width 34 height 10
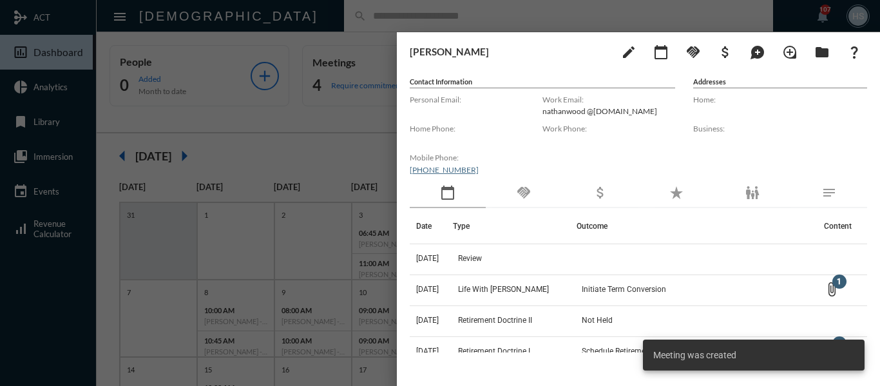
click at [366, 139] on div at bounding box center [440, 193] width 880 height 386
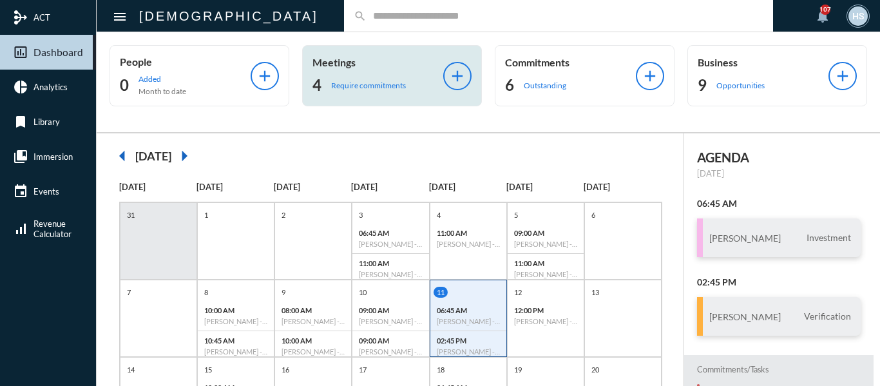
click at [347, 79] on div "4 Require commitments" at bounding box center [377, 85] width 131 height 21
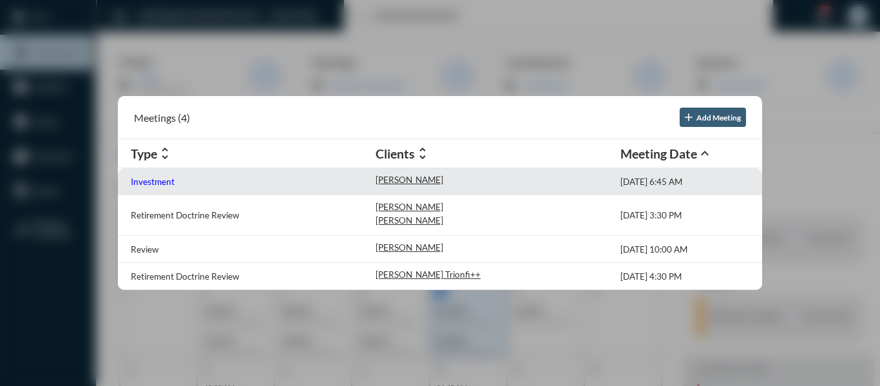
click at [153, 182] on p "Investment" at bounding box center [153, 182] width 44 height 10
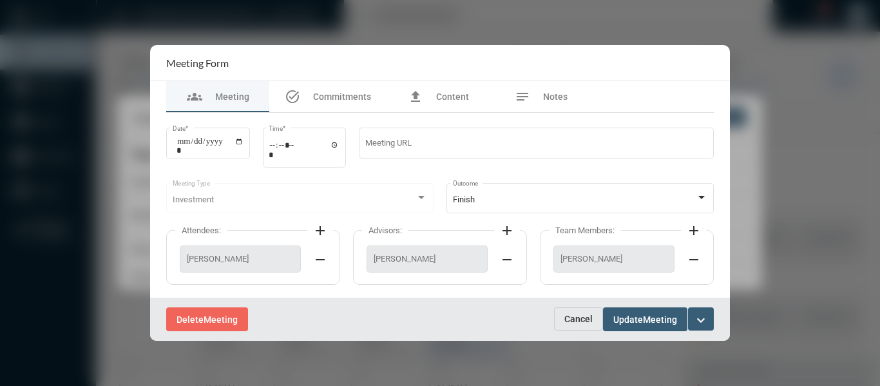
click at [704, 320] on mat-icon "expand_more" at bounding box center [700, 319] width 15 height 15
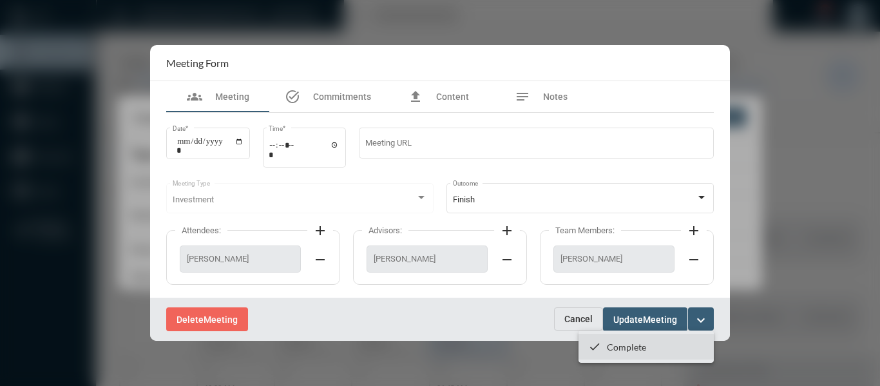
click at [620, 346] on p "Complete" at bounding box center [626, 346] width 39 height 11
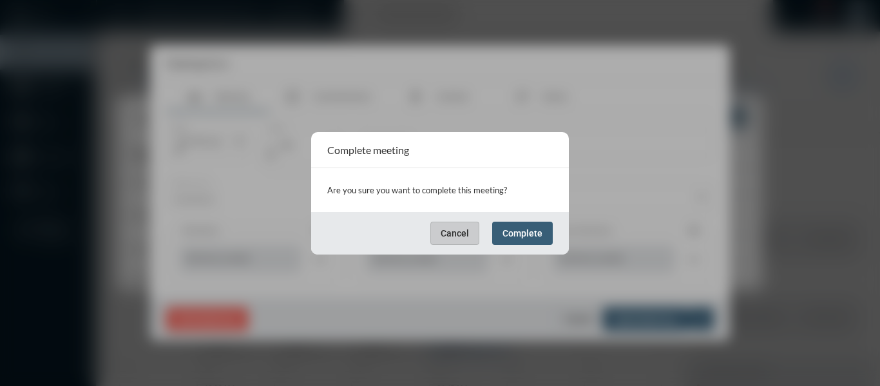
click at [536, 234] on span "Complete" at bounding box center [523, 233] width 40 height 10
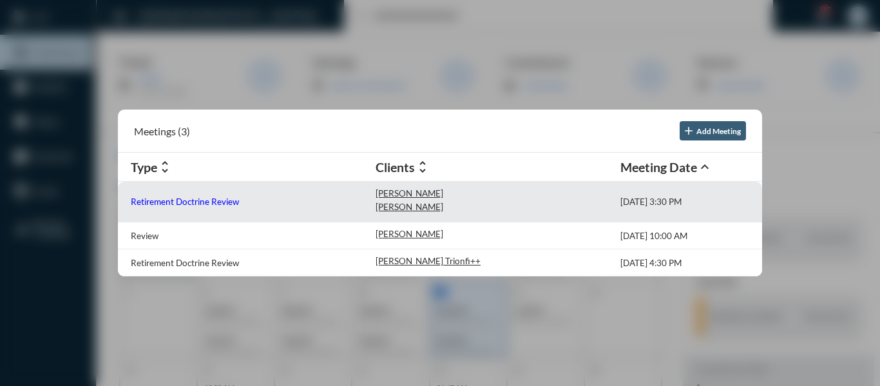
click at [229, 198] on p "Retirement Doctrine Review" at bounding box center [185, 202] width 108 height 10
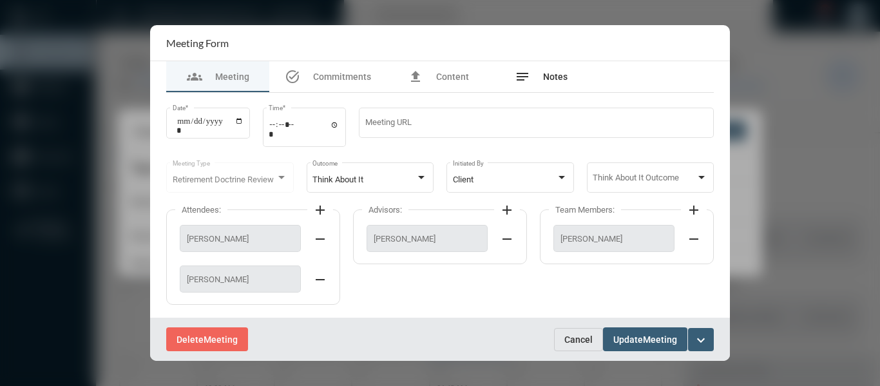
click at [536, 74] on div "notes Notes" at bounding box center [541, 76] width 53 height 15
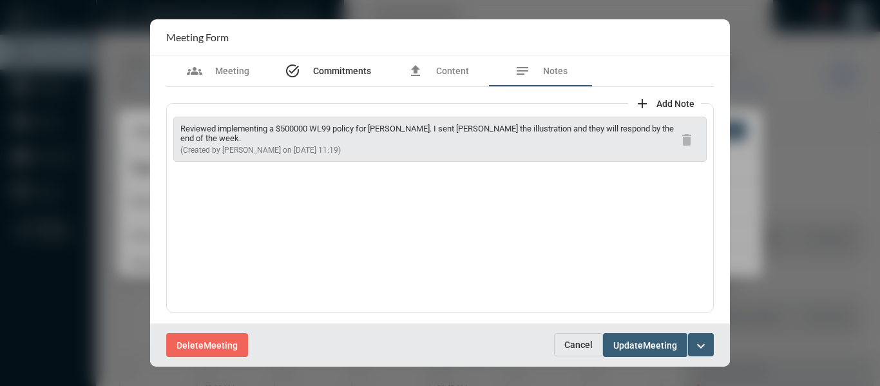
click at [351, 70] on span "Commitments" at bounding box center [342, 71] width 58 height 10
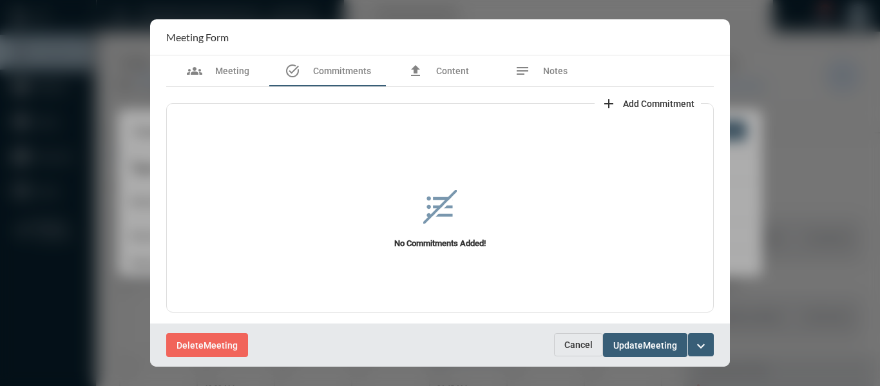
click at [653, 97] on button "add Add Commitment" at bounding box center [648, 103] width 106 height 26
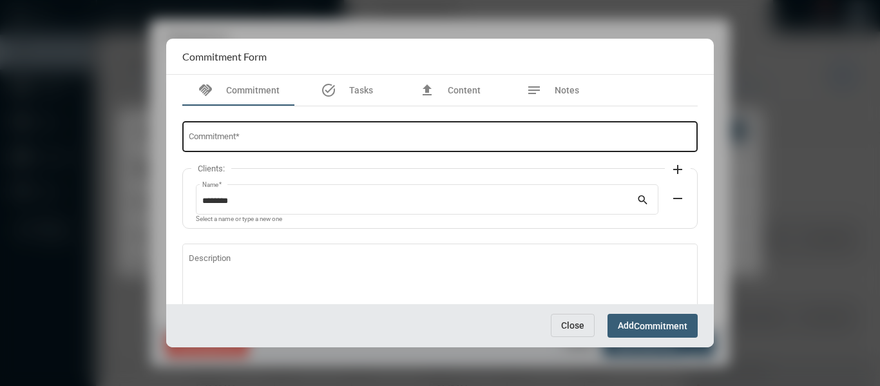
click at [389, 143] on div "Commitment *" at bounding box center [440, 135] width 503 height 33
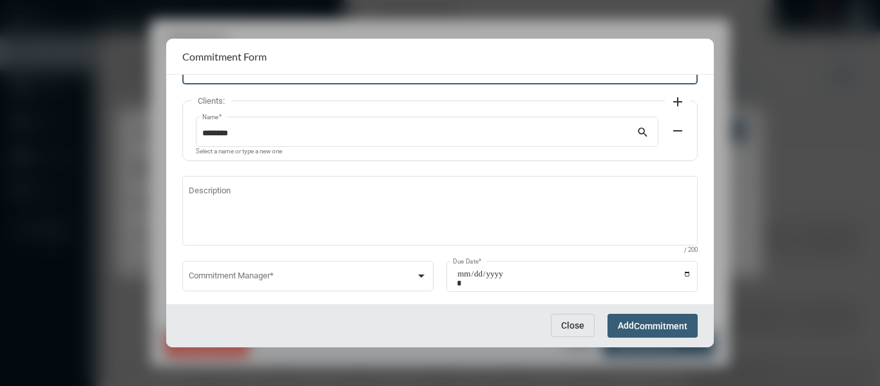
scroll to position [88, 0]
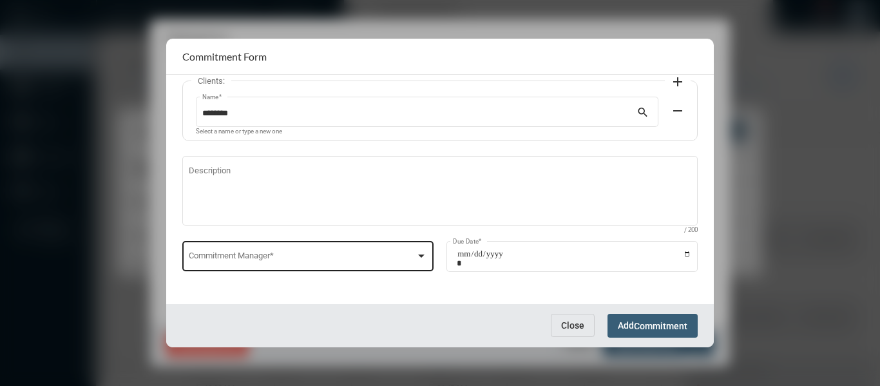
type input "**********"
click at [416, 253] on div at bounding box center [422, 256] width 12 height 10
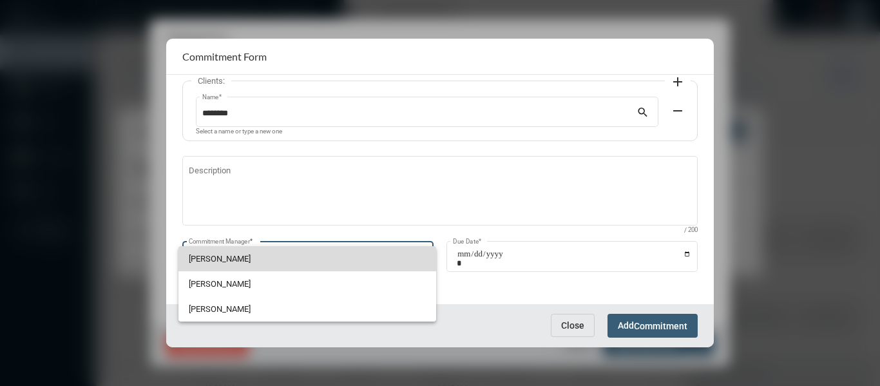
click at [220, 256] on span "[PERSON_NAME]" at bounding box center [307, 258] width 237 height 25
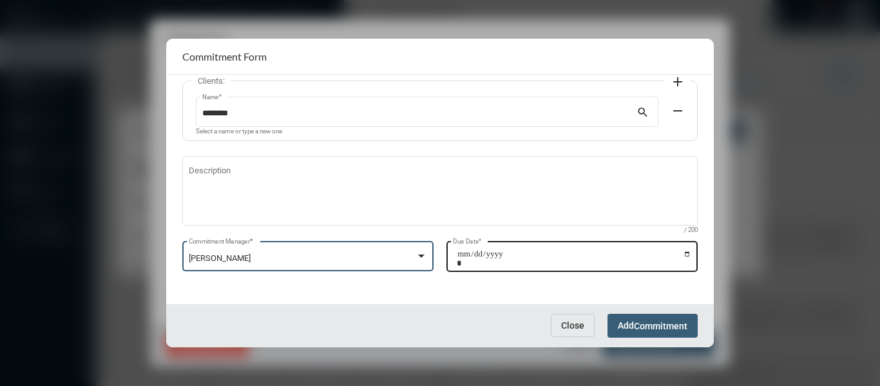
click at [680, 254] on input "Due Date *" at bounding box center [574, 258] width 235 height 18
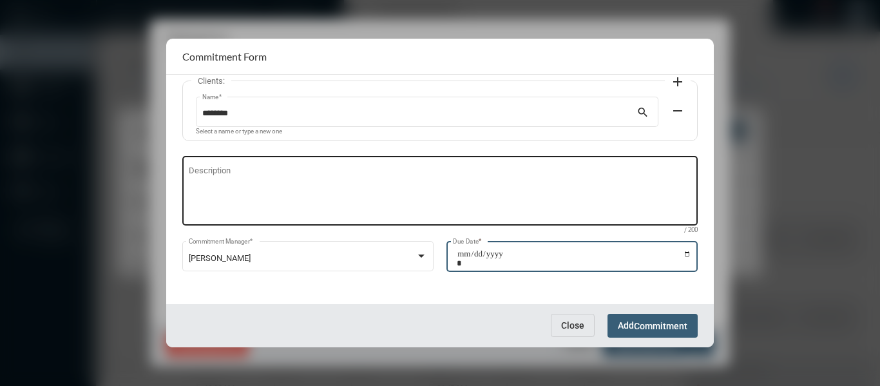
type input "**********"
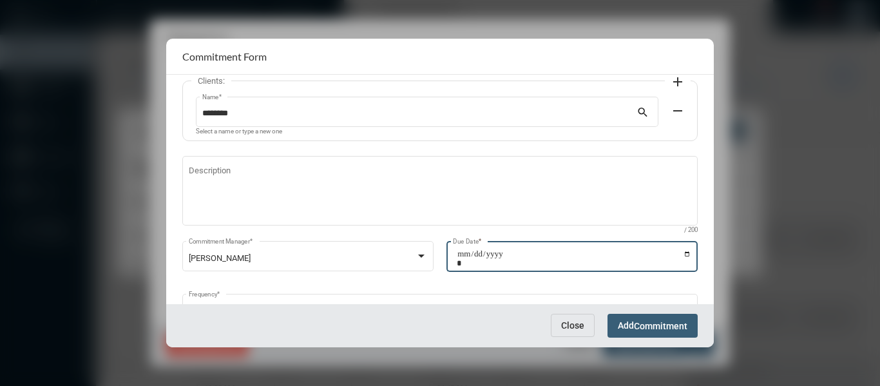
click at [673, 332] on button "Add Commitment" at bounding box center [653, 326] width 90 height 24
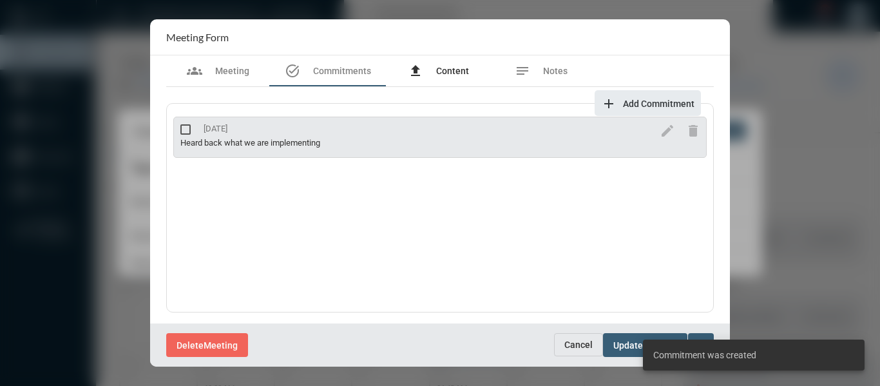
click at [455, 69] on span "Content" at bounding box center [452, 71] width 33 height 10
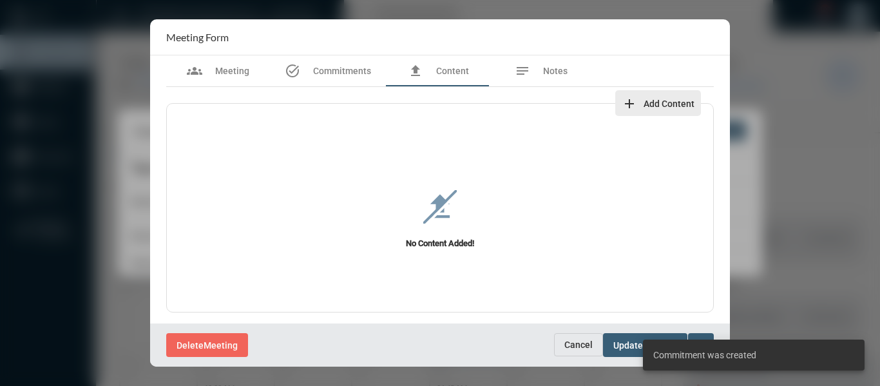
click at [653, 100] on span "Add Content" at bounding box center [669, 104] width 51 height 10
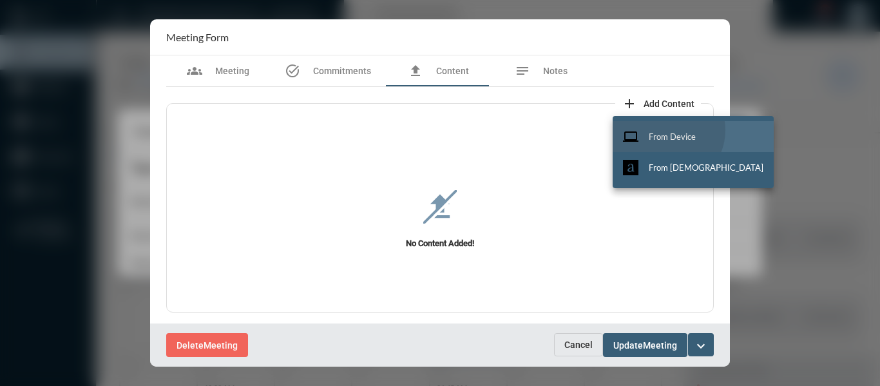
click at [667, 130] on button "computer From Device" at bounding box center [693, 136] width 161 height 31
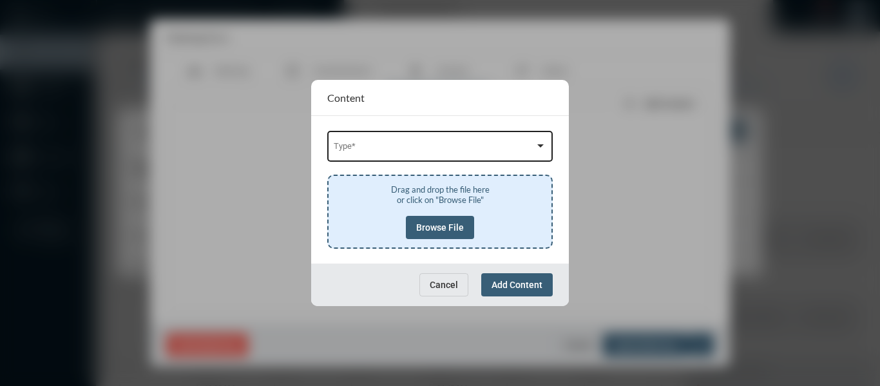
click at [433, 148] on span at bounding box center [435, 149] width 202 height 10
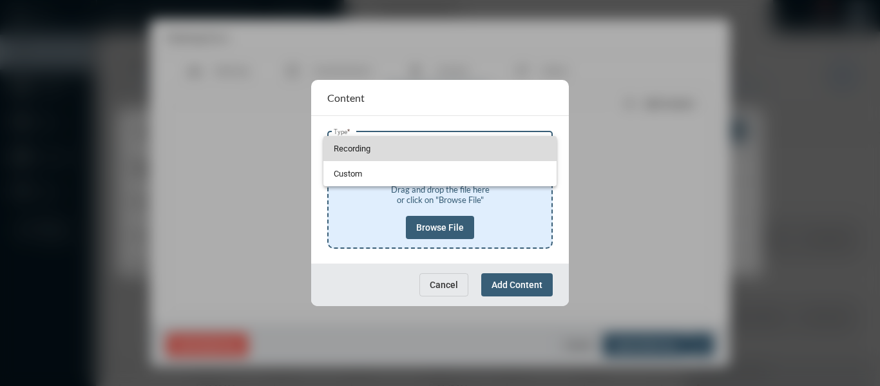
click at [345, 146] on span "Recording" at bounding box center [440, 148] width 213 height 25
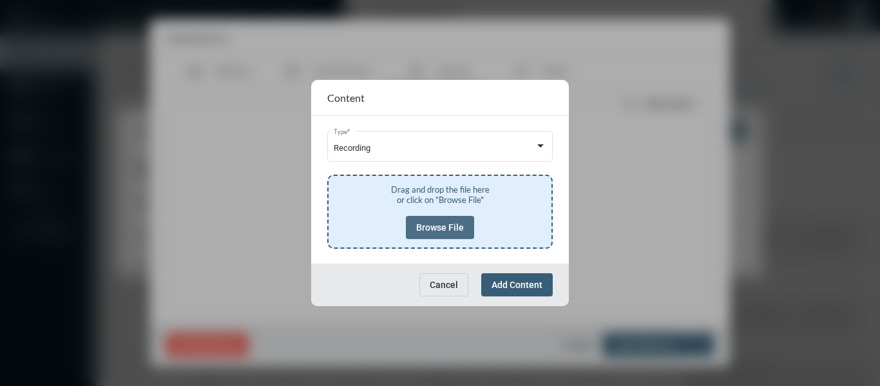
click at [423, 218] on button "Browse File" at bounding box center [440, 227] width 68 height 23
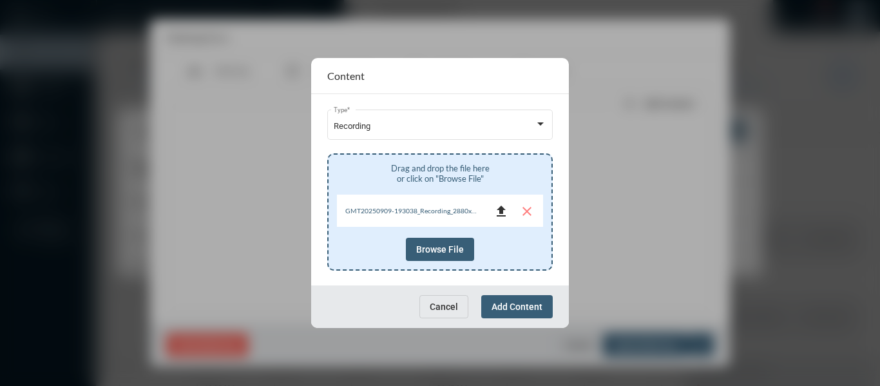
click at [498, 215] on mat-icon "file_upload" at bounding box center [501, 211] width 15 height 15
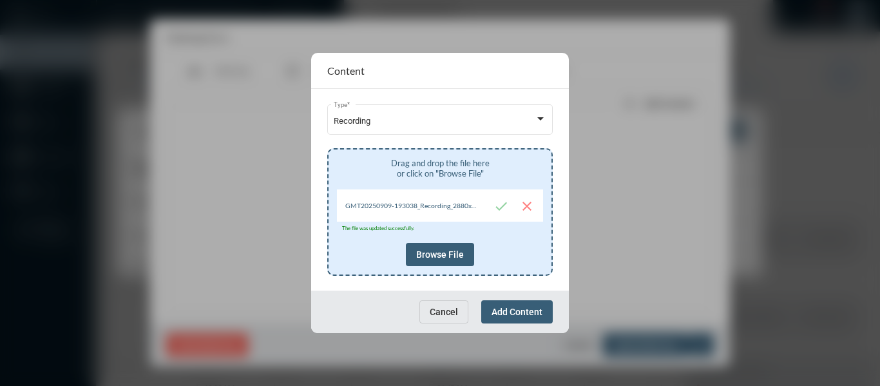
click at [544, 310] on button "Add Content" at bounding box center [517, 311] width 72 height 23
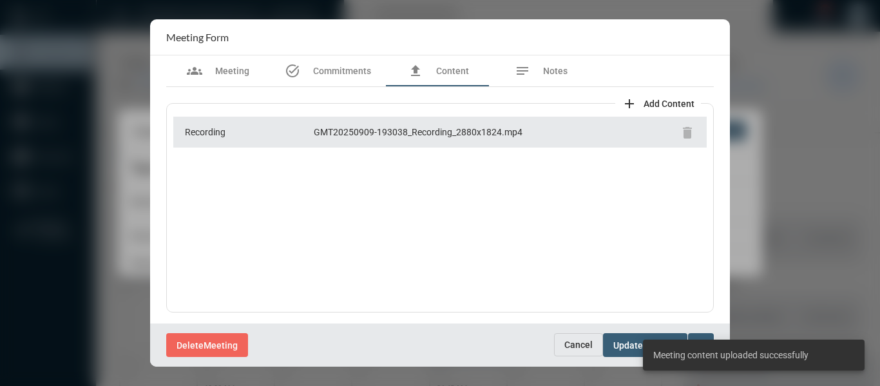
click at [463, 338] on div "Delete Meeting" at bounding box center [360, 345] width 388 height 24
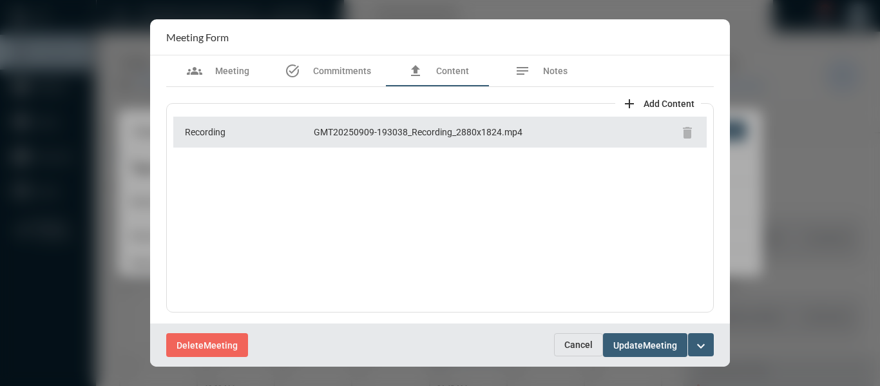
click at [703, 344] on mat-icon "expand_more" at bounding box center [700, 345] width 15 height 15
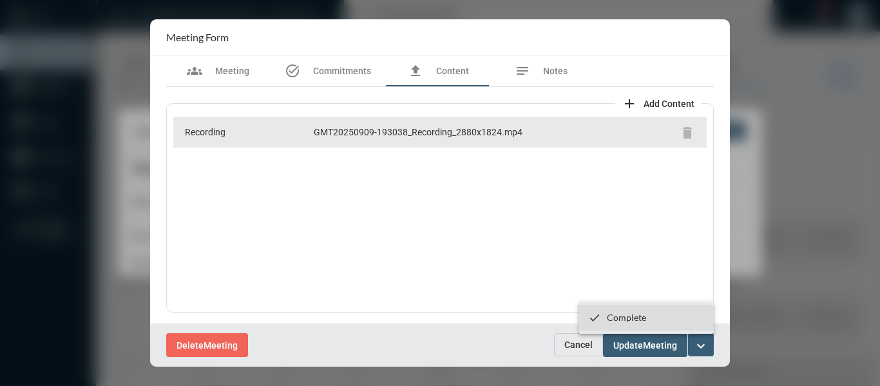
click at [639, 321] on p "Complete" at bounding box center [626, 317] width 39 height 11
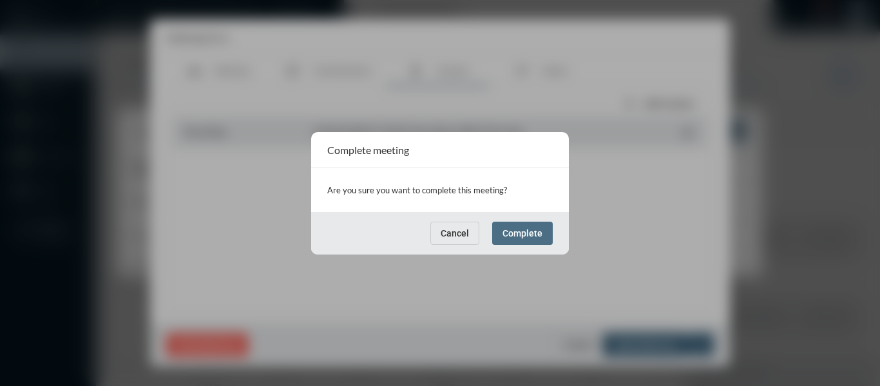
click at [526, 233] on span "Complete" at bounding box center [523, 233] width 40 height 10
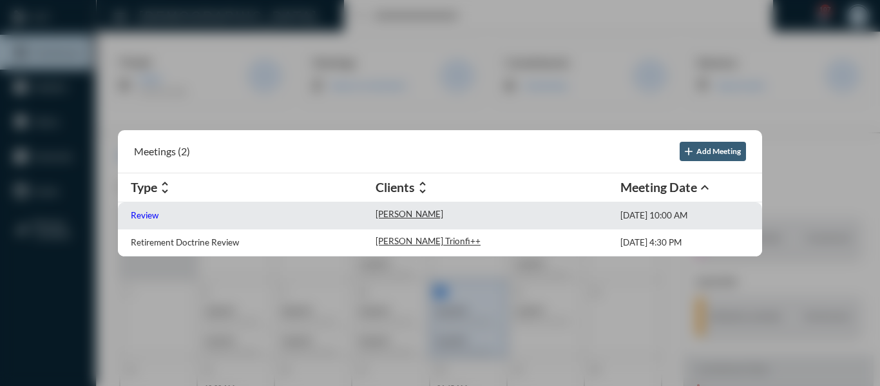
click at [147, 214] on p "Review" at bounding box center [145, 215] width 28 height 10
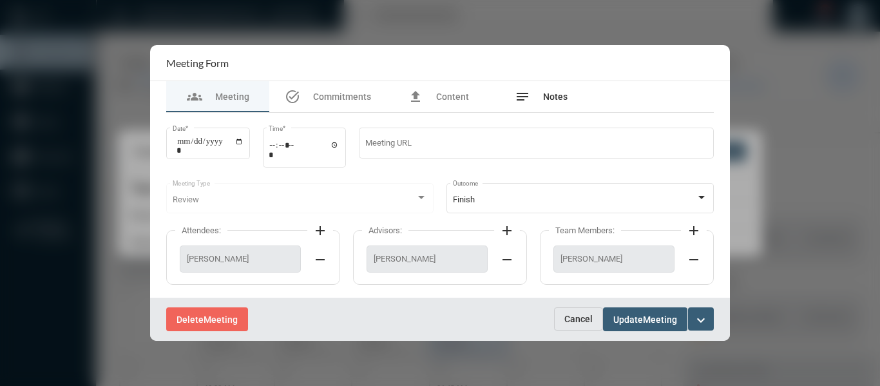
click at [555, 95] on span "Notes" at bounding box center [555, 96] width 24 height 10
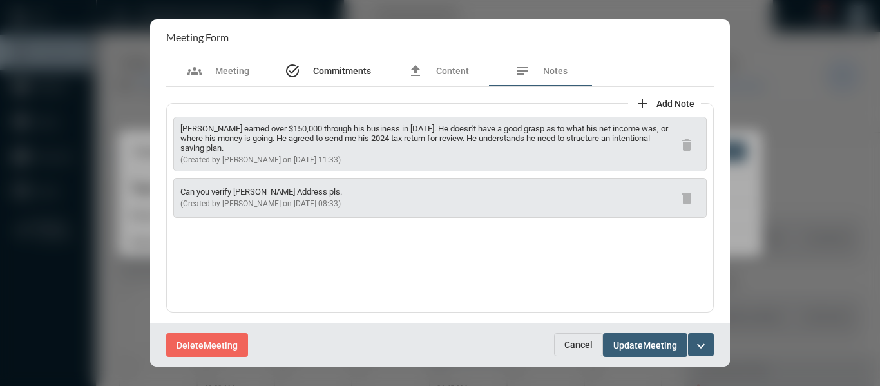
click at [332, 68] on span "Commitments" at bounding box center [342, 71] width 58 height 10
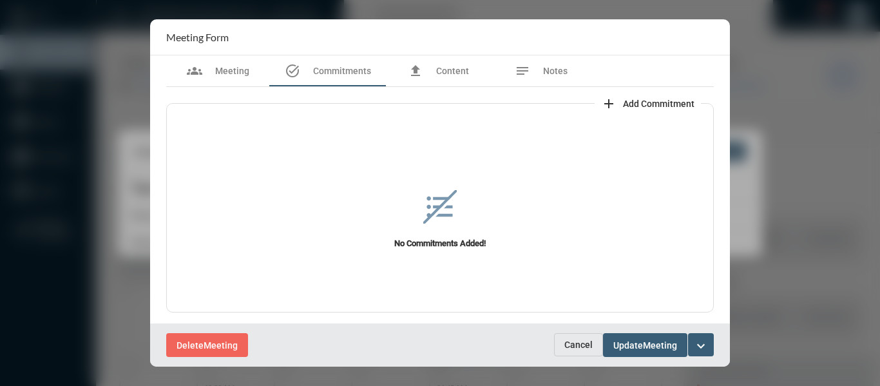
click at [662, 102] on span "Add Commitment" at bounding box center [659, 104] width 72 height 10
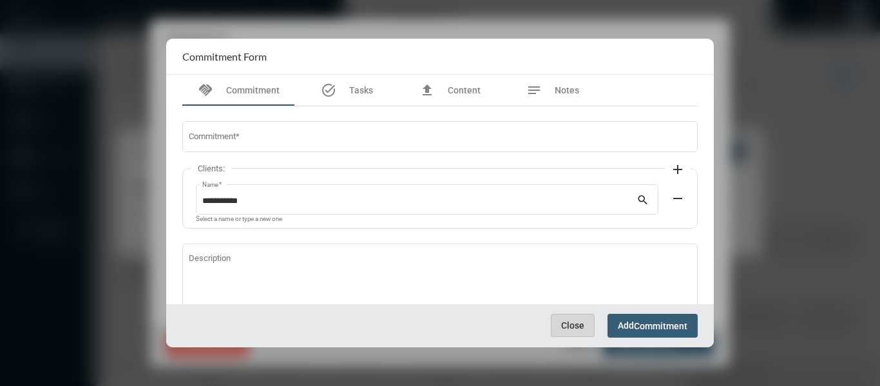
click at [568, 332] on button "Close" at bounding box center [573, 325] width 44 height 23
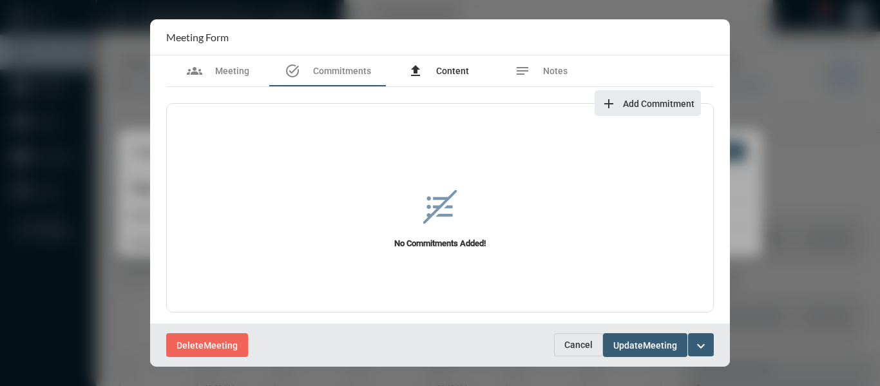
click at [454, 75] on span "Content" at bounding box center [452, 71] width 33 height 10
click at [662, 102] on span "Add Content" at bounding box center [669, 104] width 51 height 10
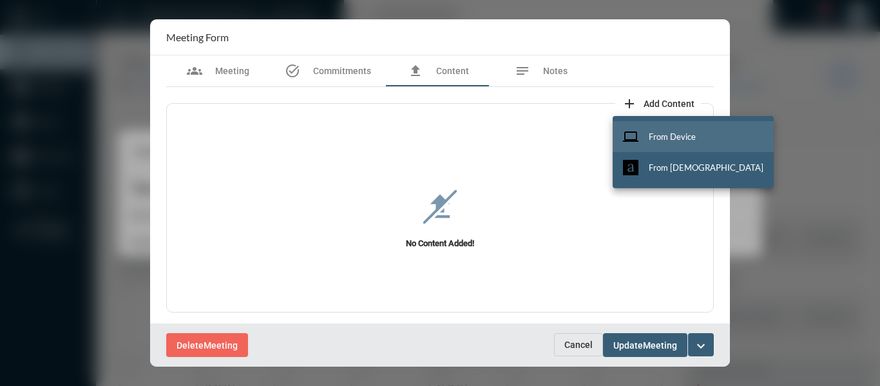
click at [661, 142] on button "computer From Device" at bounding box center [693, 136] width 161 height 31
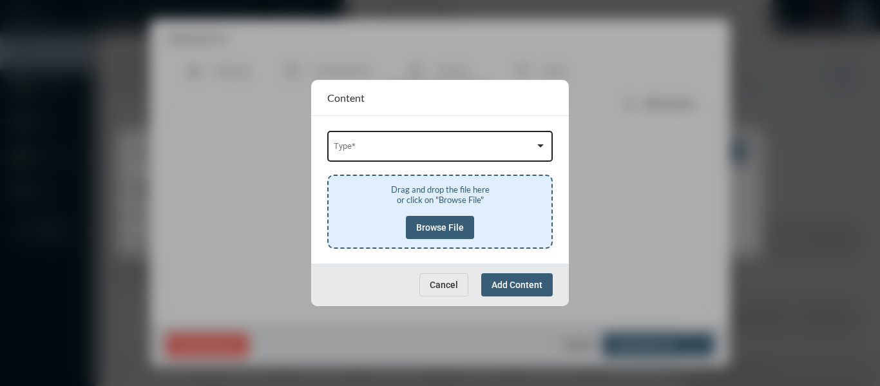
click at [417, 144] on span at bounding box center [435, 149] width 202 height 10
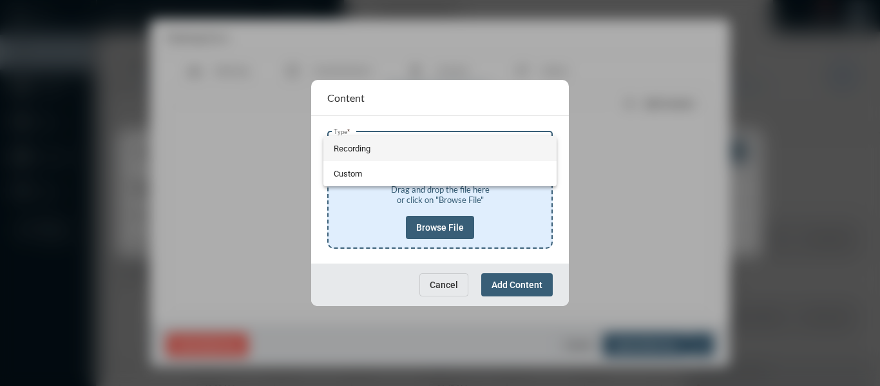
click at [350, 148] on span "Recording" at bounding box center [440, 148] width 213 height 25
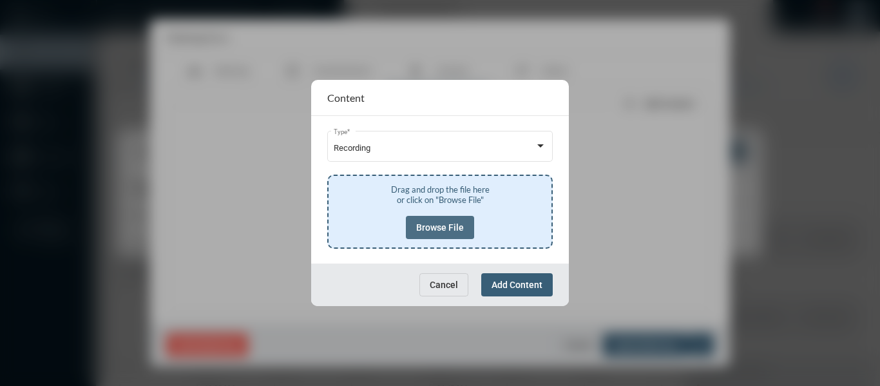
click at [425, 218] on button "Browse File" at bounding box center [440, 227] width 68 height 23
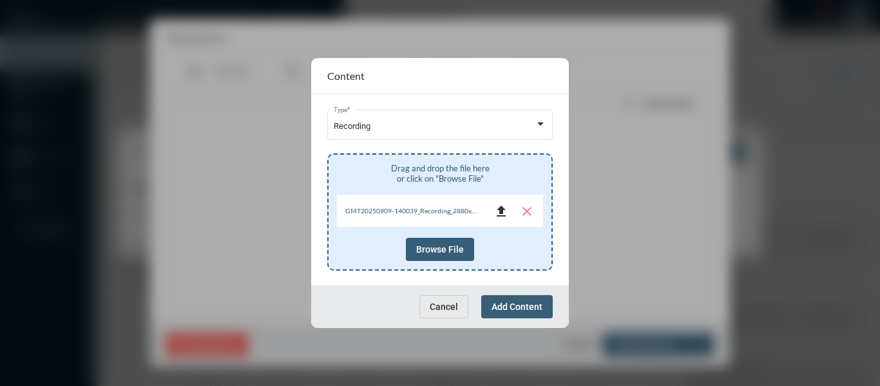
click at [499, 207] on mat-icon "file_upload" at bounding box center [501, 211] width 15 height 15
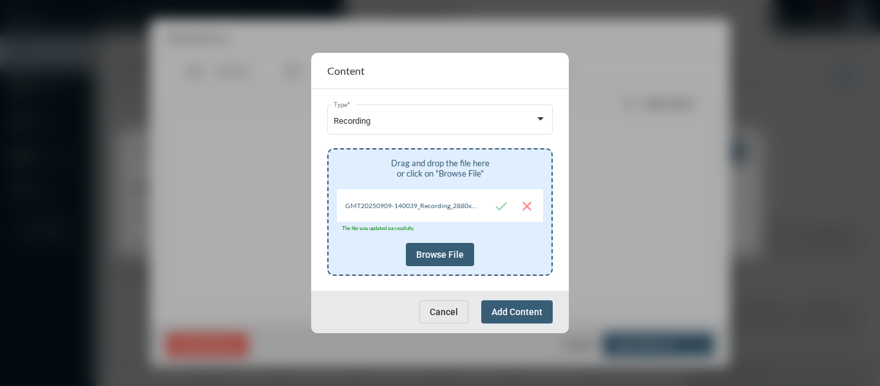
click at [533, 312] on span "Add Content" at bounding box center [517, 312] width 51 height 10
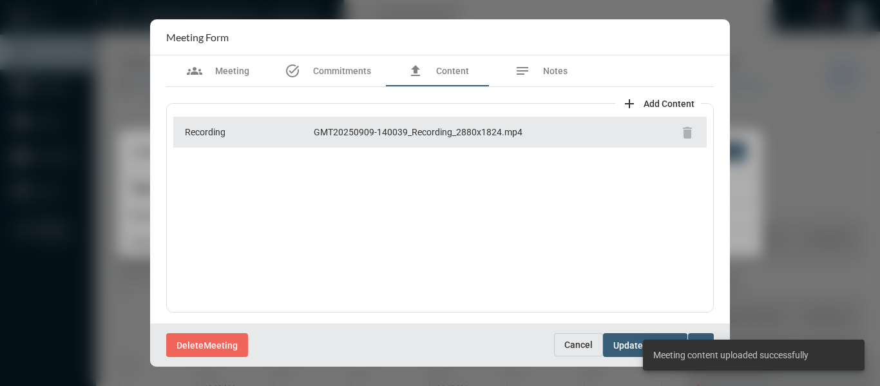
scroll to position [0, 0]
click at [472, 337] on div "Delete Meeting" at bounding box center [360, 345] width 388 height 24
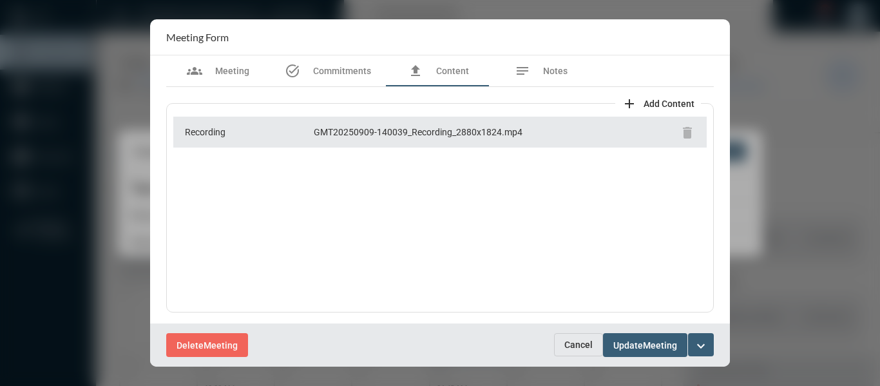
click at [700, 343] on mat-icon "expand_more" at bounding box center [700, 345] width 15 height 15
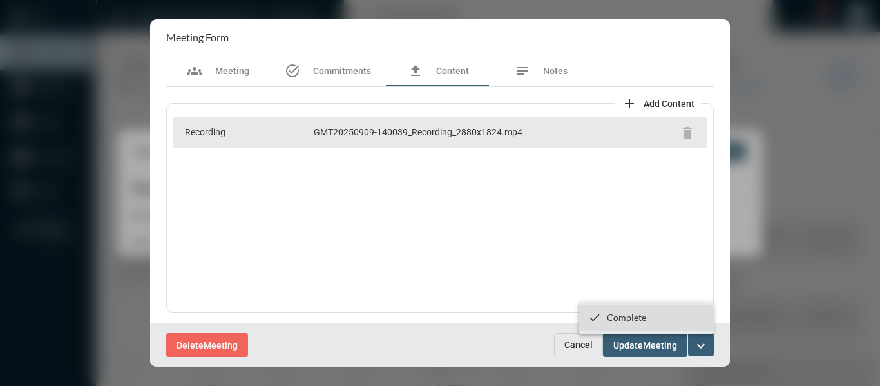
click at [624, 318] on p "Complete" at bounding box center [626, 317] width 39 height 11
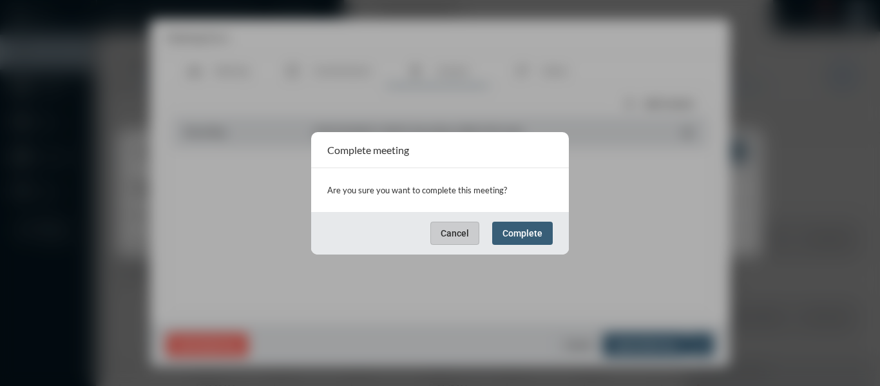
click at [525, 234] on span "Complete" at bounding box center [523, 233] width 40 height 10
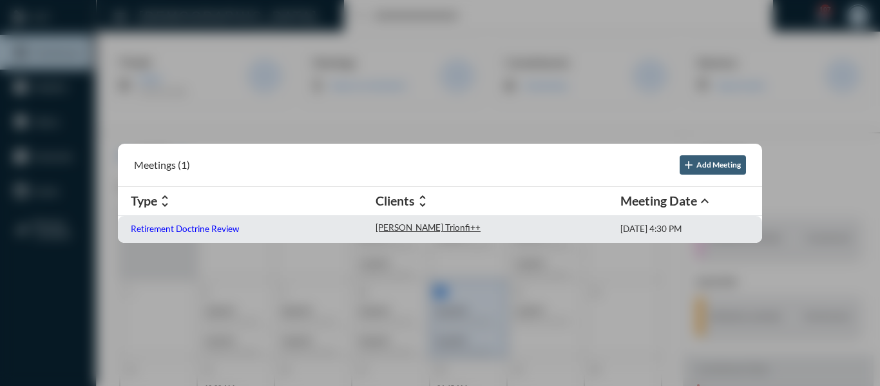
click at [178, 231] on p "Retirement Doctrine Review" at bounding box center [185, 229] width 108 height 10
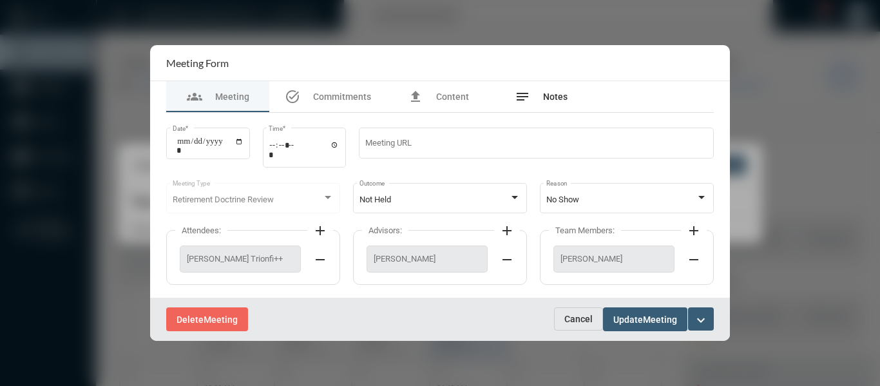
click at [551, 94] on span "Notes" at bounding box center [555, 96] width 24 height 10
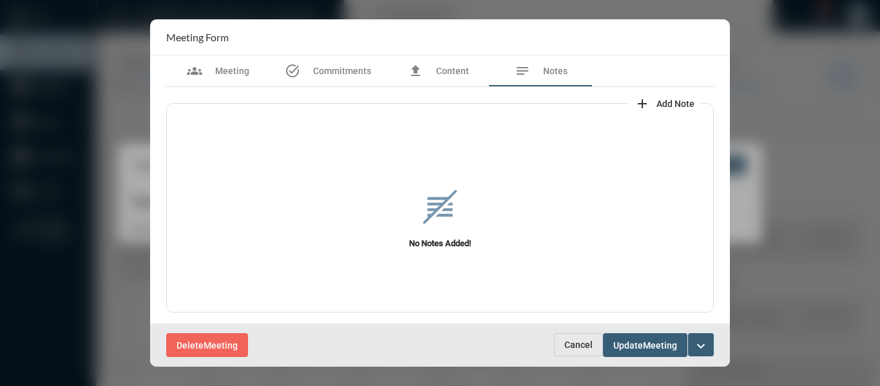
click at [659, 102] on span "Add Note" at bounding box center [676, 104] width 38 height 10
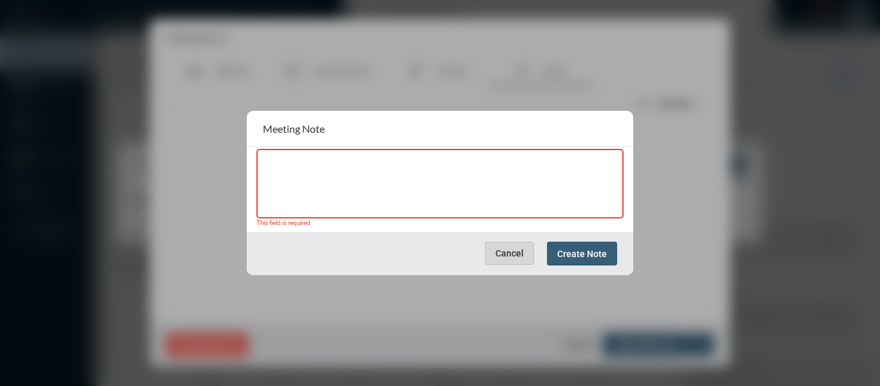
drag, startPoint x: 514, startPoint y: 255, endPoint x: 430, endPoint y: 182, distance: 111.0
click at [514, 254] on span "Cancel" at bounding box center [509, 253] width 28 height 10
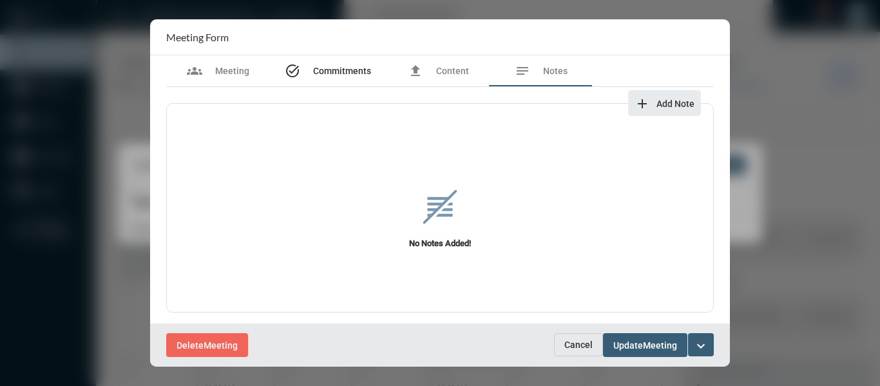
click at [346, 76] on span "Commitments" at bounding box center [342, 71] width 58 height 10
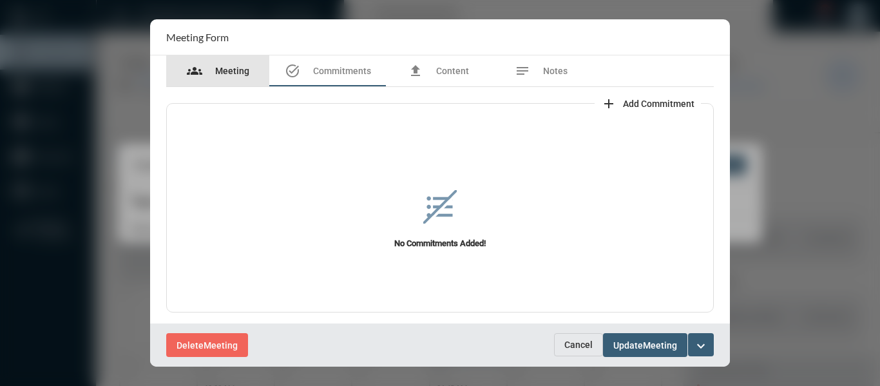
click at [233, 72] on span "Meeting" at bounding box center [232, 71] width 34 height 10
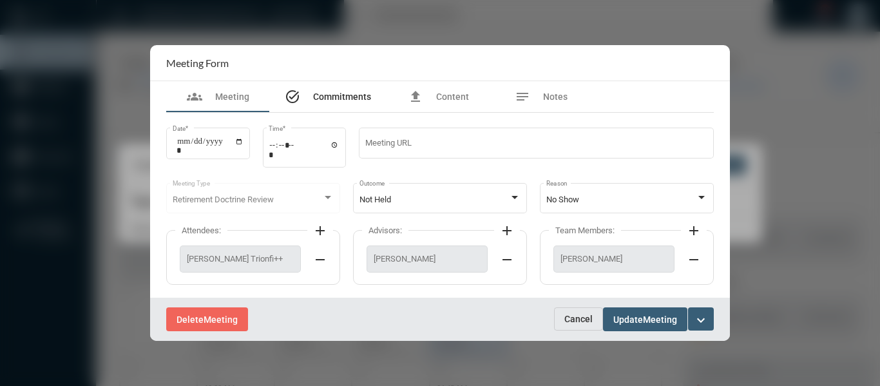
click at [328, 96] on span "Commitments" at bounding box center [342, 96] width 58 height 10
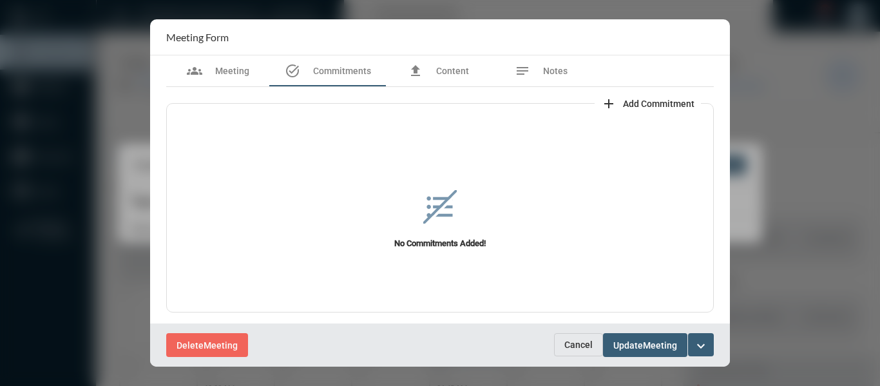
click at [629, 102] on span "Add Commitment" at bounding box center [659, 104] width 72 height 10
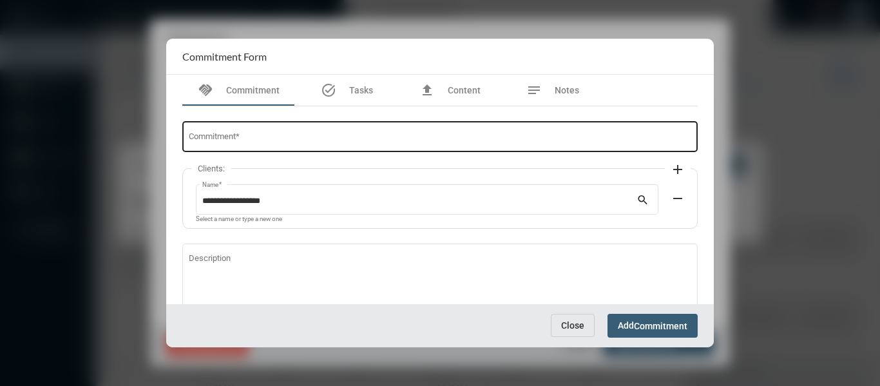
click at [456, 145] on div "Commitment *" at bounding box center [440, 135] width 503 height 33
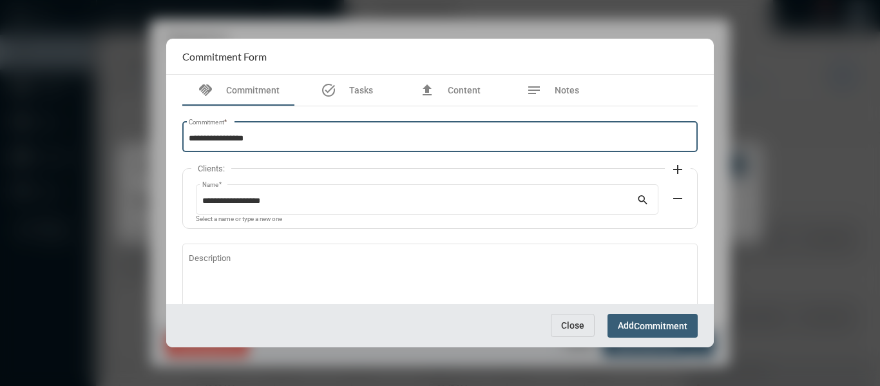
click at [213, 136] on input "**********" at bounding box center [440, 139] width 503 height 10
type input "**********"
click at [377, 133] on div "**********" at bounding box center [440, 135] width 503 height 33
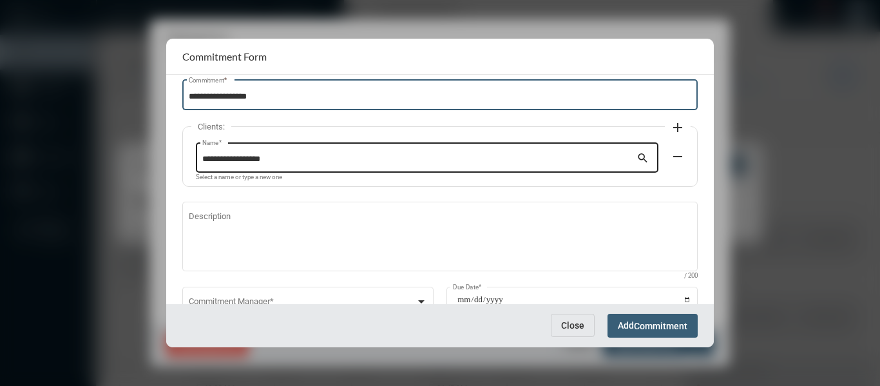
scroll to position [88, 0]
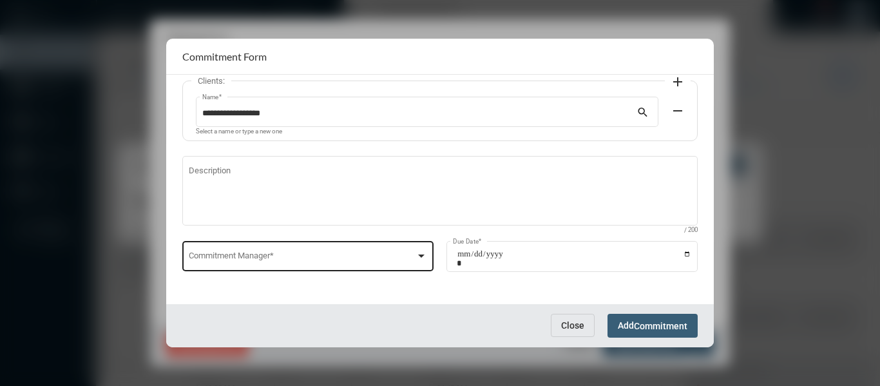
click at [418, 254] on div at bounding box center [421, 255] width 6 height 3
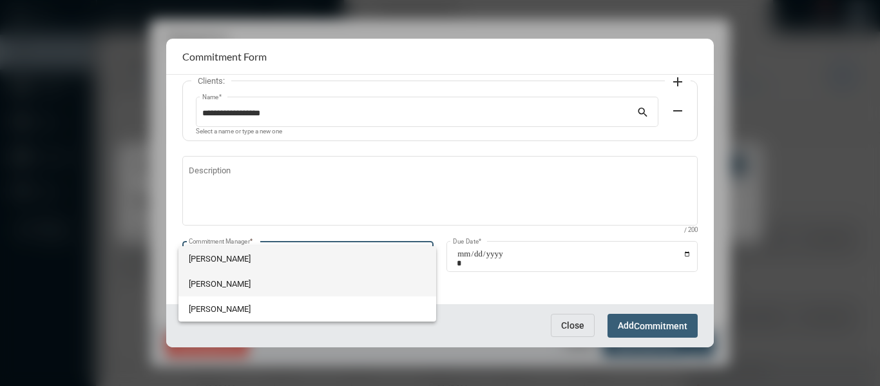
click at [195, 283] on span "[PERSON_NAME]" at bounding box center [307, 283] width 237 height 25
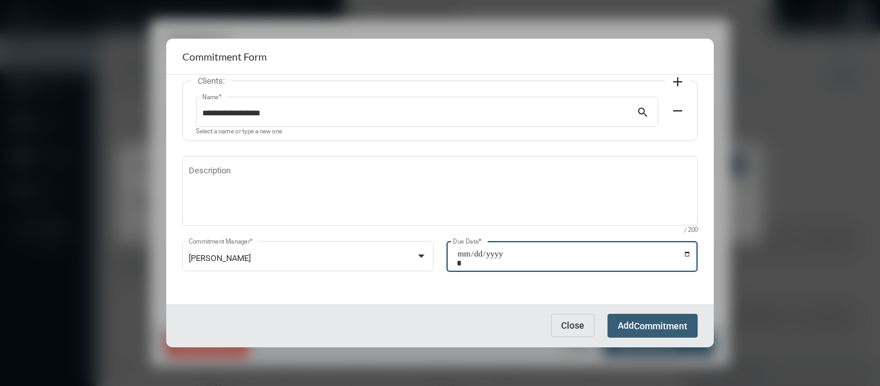
click at [682, 252] on input "Due Date *" at bounding box center [574, 258] width 235 height 18
type input "**********"
click at [658, 321] on span "Commitment" at bounding box center [660, 326] width 53 height 10
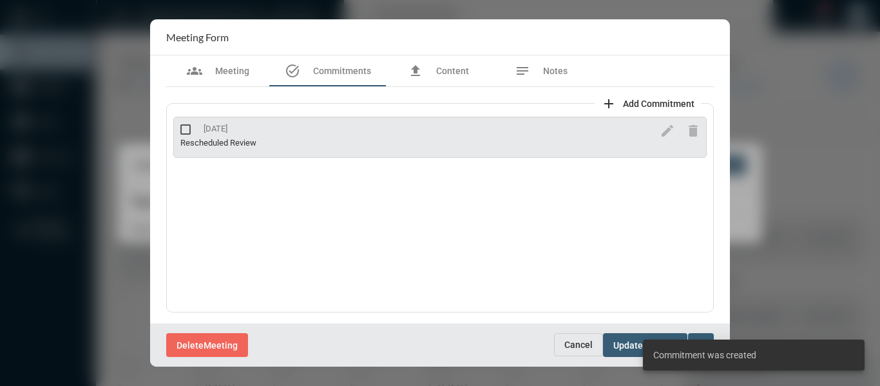
click at [477, 340] on div "Delete Meeting" at bounding box center [360, 345] width 388 height 24
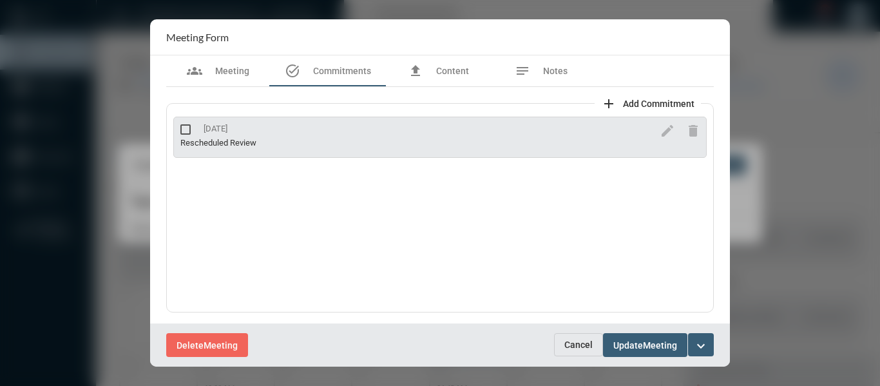
click at [702, 342] on mat-icon "expand_more" at bounding box center [700, 345] width 15 height 15
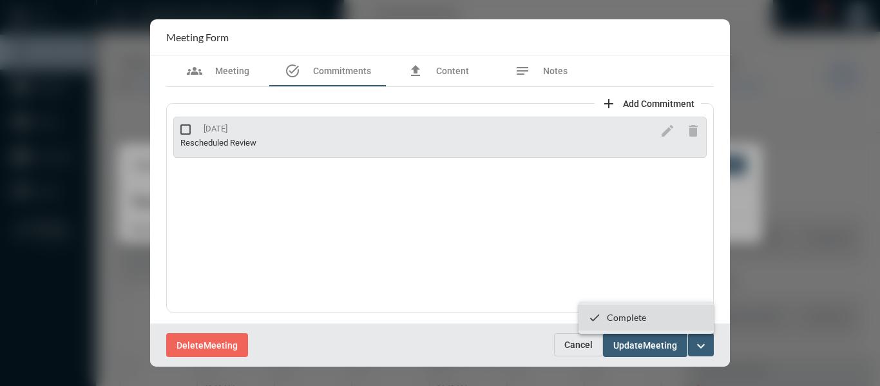
click at [626, 315] on p "Complete" at bounding box center [626, 317] width 39 height 11
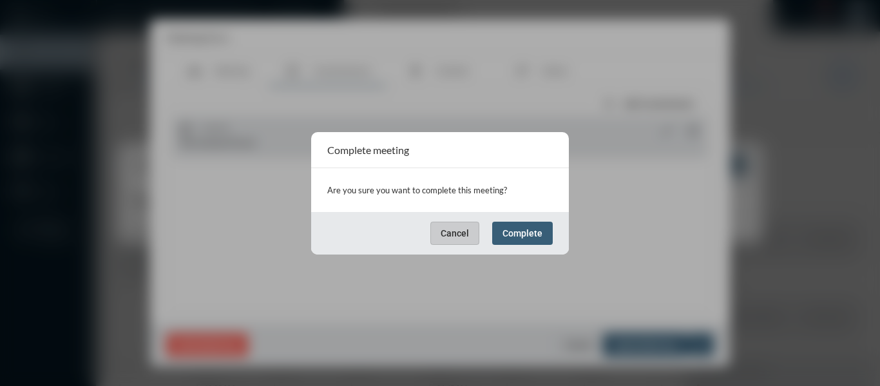
click at [510, 233] on span "Complete" at bounding box center [523, 233] width 40 height 10
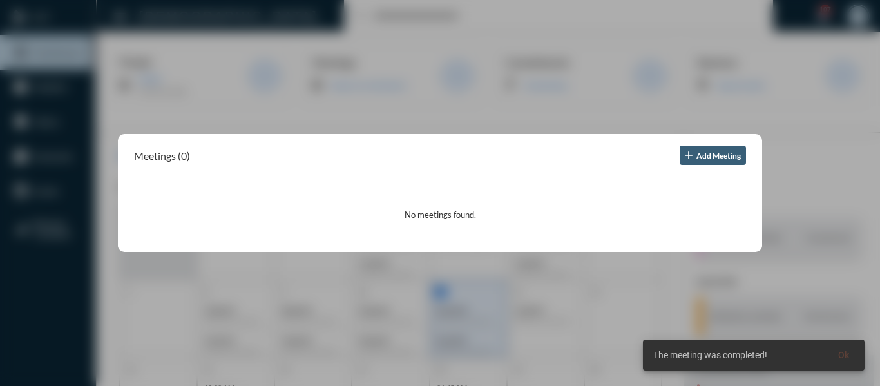
click at [472, 122] on div at bounding box center [440, 193] width 880 height 386
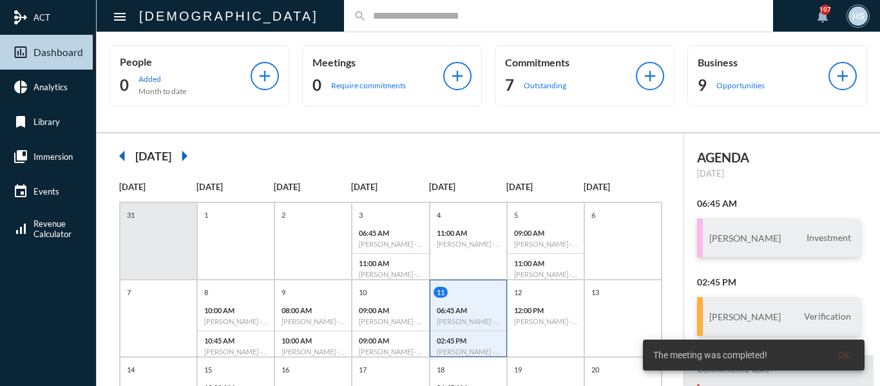
click at [358, 23] on div "search" at bounding box center [558, 16] width 429 height 32
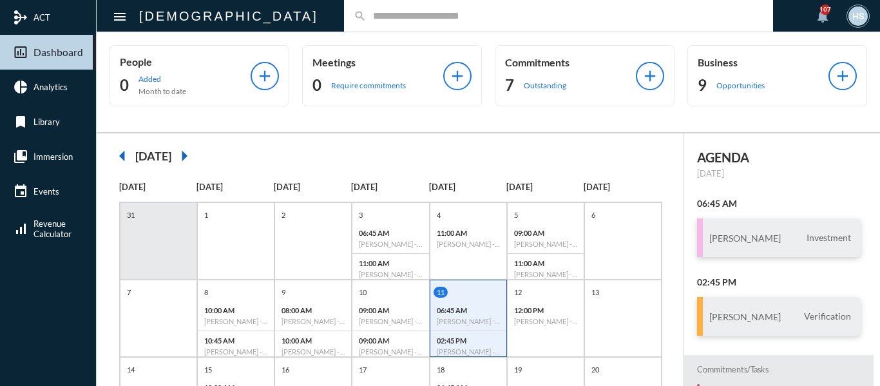
click at [367, 17] on input "text" at bounding box center [565, 15] width 397 height 11
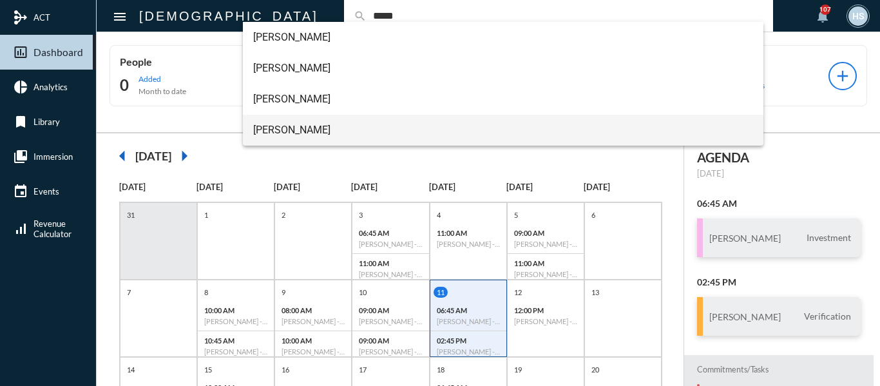
type input "*****"
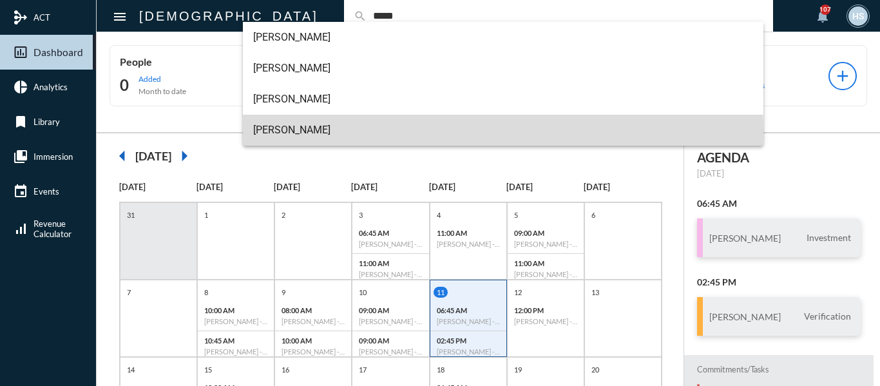
click at [288, 130] on span "[PERSON_NAME]" at bounding box center [503, 130] width 501 height 31
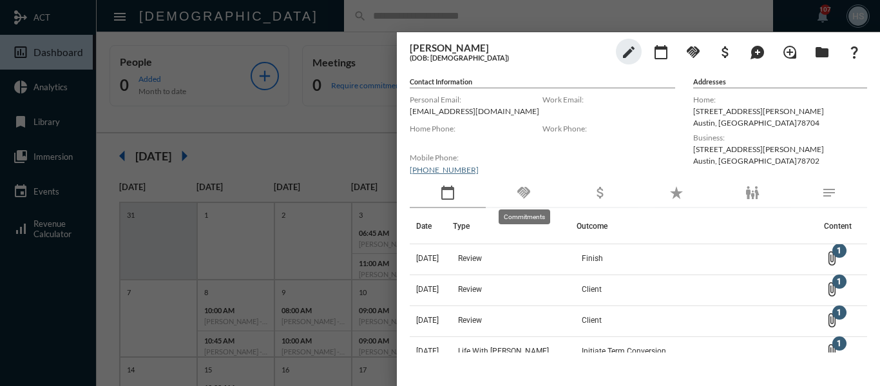
click at [522, 193] on mat-icon "handshake" at bounding box center [523, 192] width 15 height 15
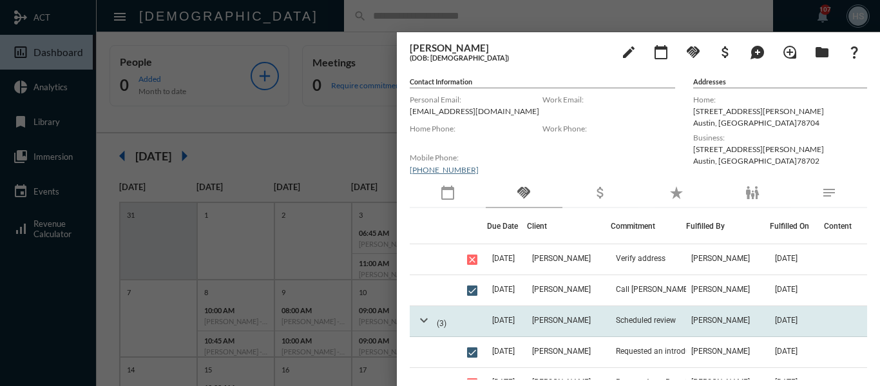
click at [425, 320] on mat-icon "expand_more" at bounding box center [423, 319] width 15 height 15
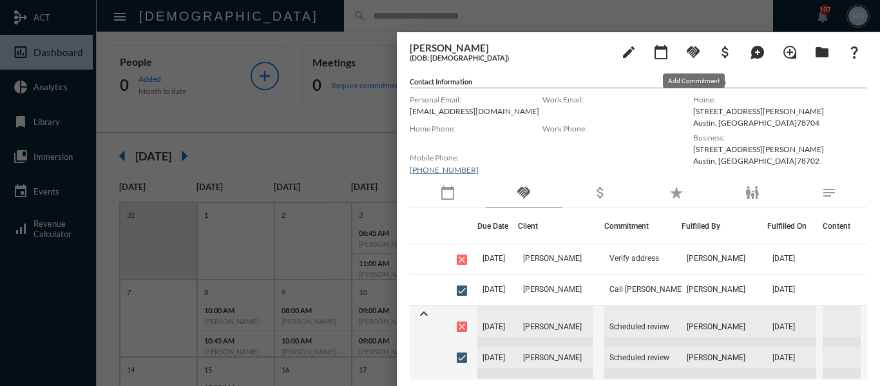
click at [691, 56] on mat-icon "handshake" at bounding box center [693, 51] width 15 height 15
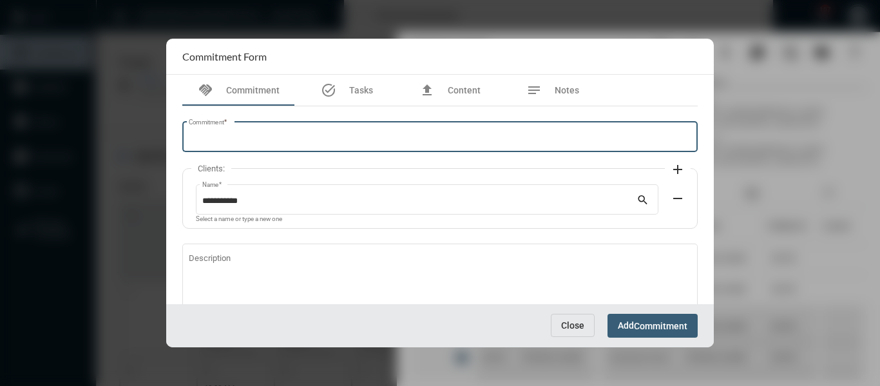
click at [347, 141] on input "Commitment *" at bounding box center [440, 139] width 503 height 10
type input "*"
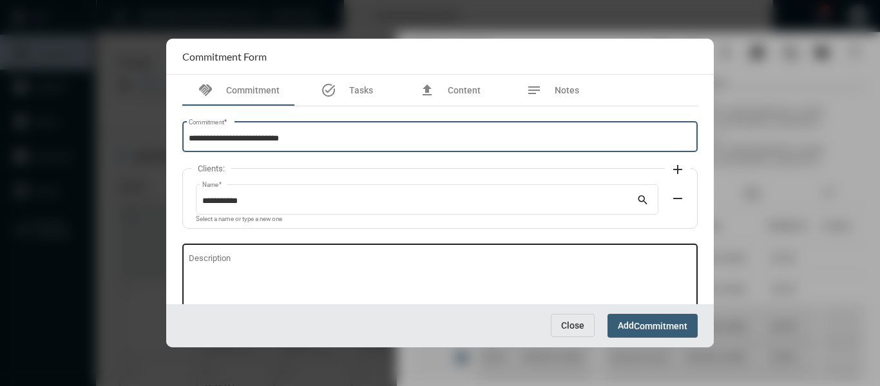
type input "**********"
click at [327, 260] on textarea "Description" at bounding box center [440, 280] width 503 height 51
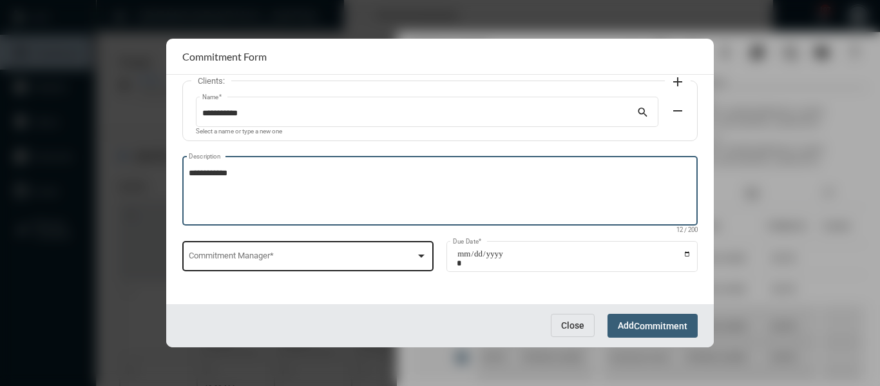
type textarea "**********"
click at [418, 256] on div at bounding box center [421, 255] width 6 height 3
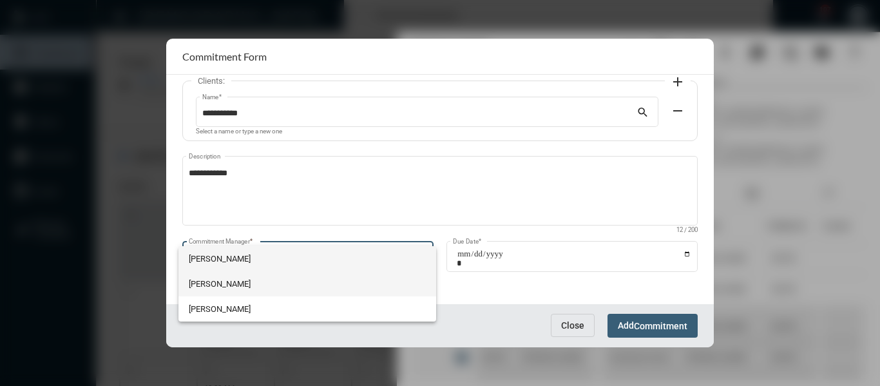
click at [222, 283] on span "[PERSON_NAME]" at bounding box center [307, 283] width 237 height 25
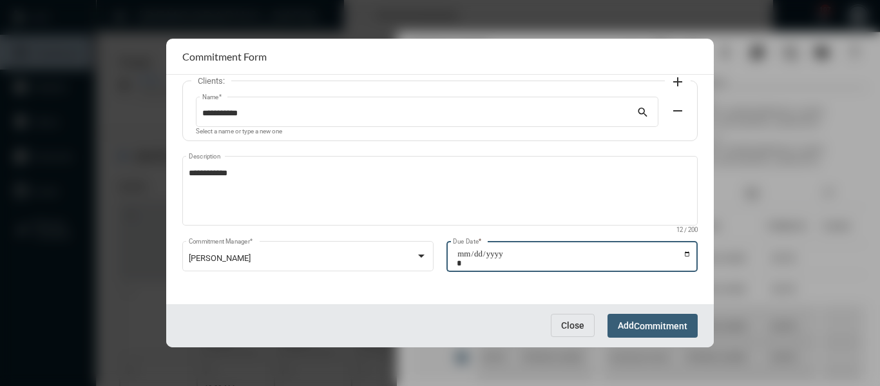
click at [684, 253] on input "Due Date *" at bounding box center [574, 258] width 235 height 18
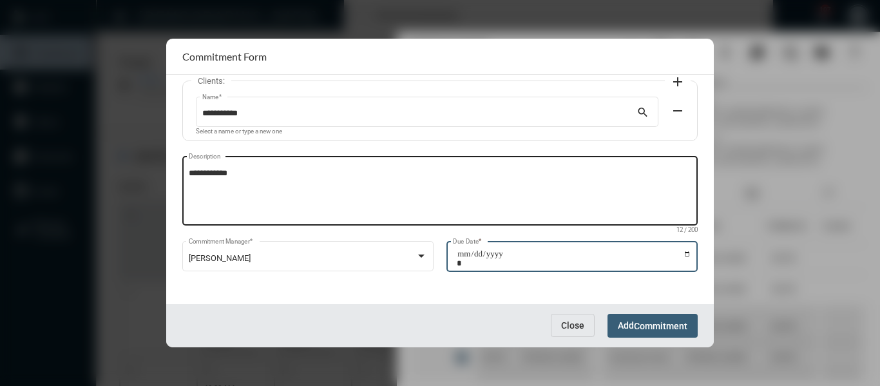
type input "**********"
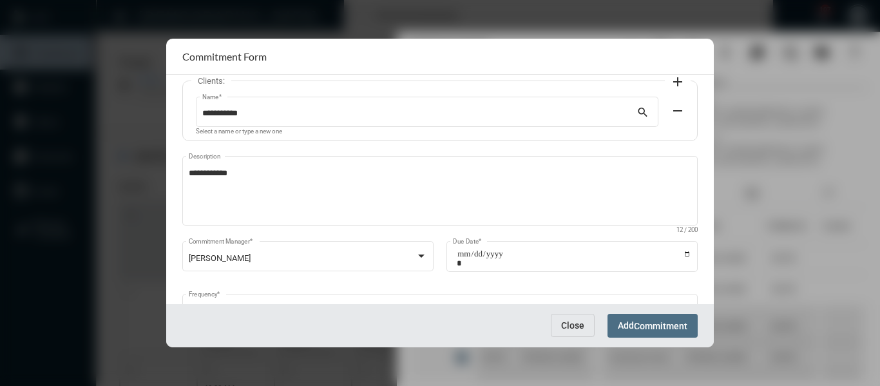
click at [668, 323] on span "Commitment" at bounding box center [660, 326] width 53 height 10
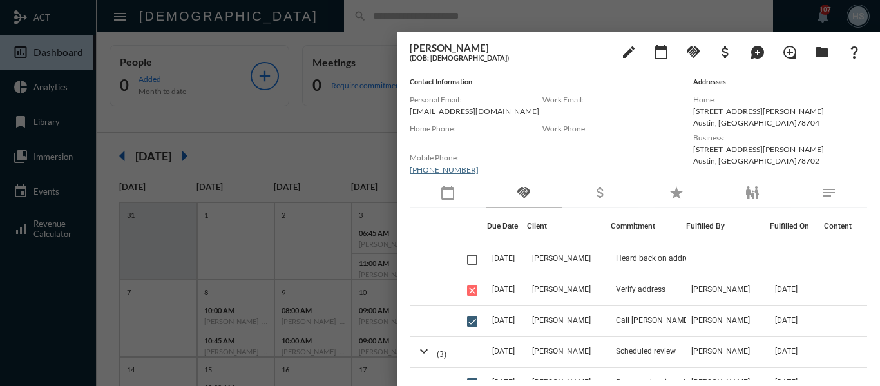
click at [338, 117] on div at bounding box center [440, 193] width 880 height 386
